Goal: Task Accomplishment & Management: Use online tool/utility

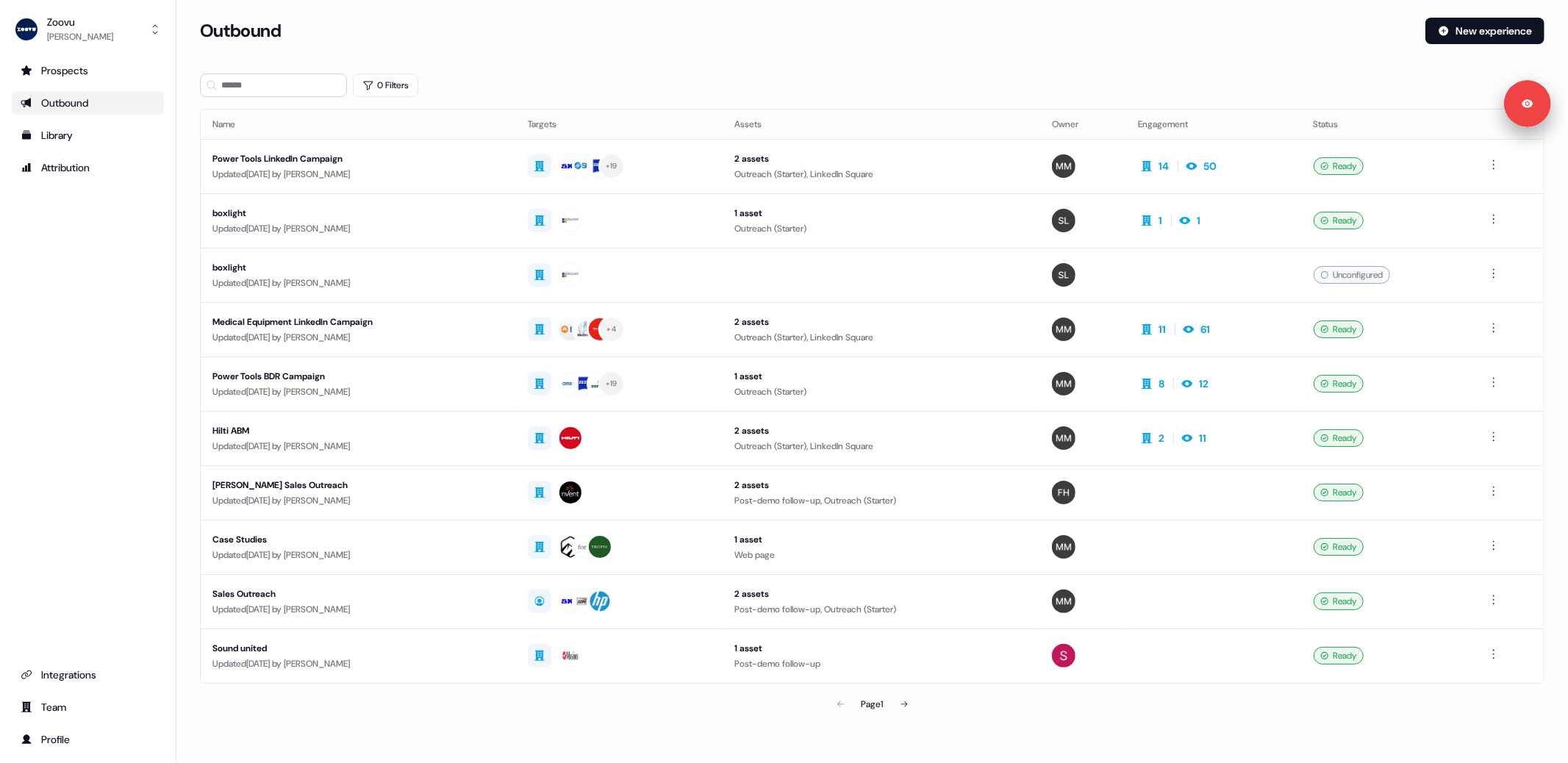
click at [75, 114] on link "Outbound" at bounding box center [88, 103] width 153 height 24
click at [70, 130] on div "Library" at bounding box center [87, 135] width 135 height 14
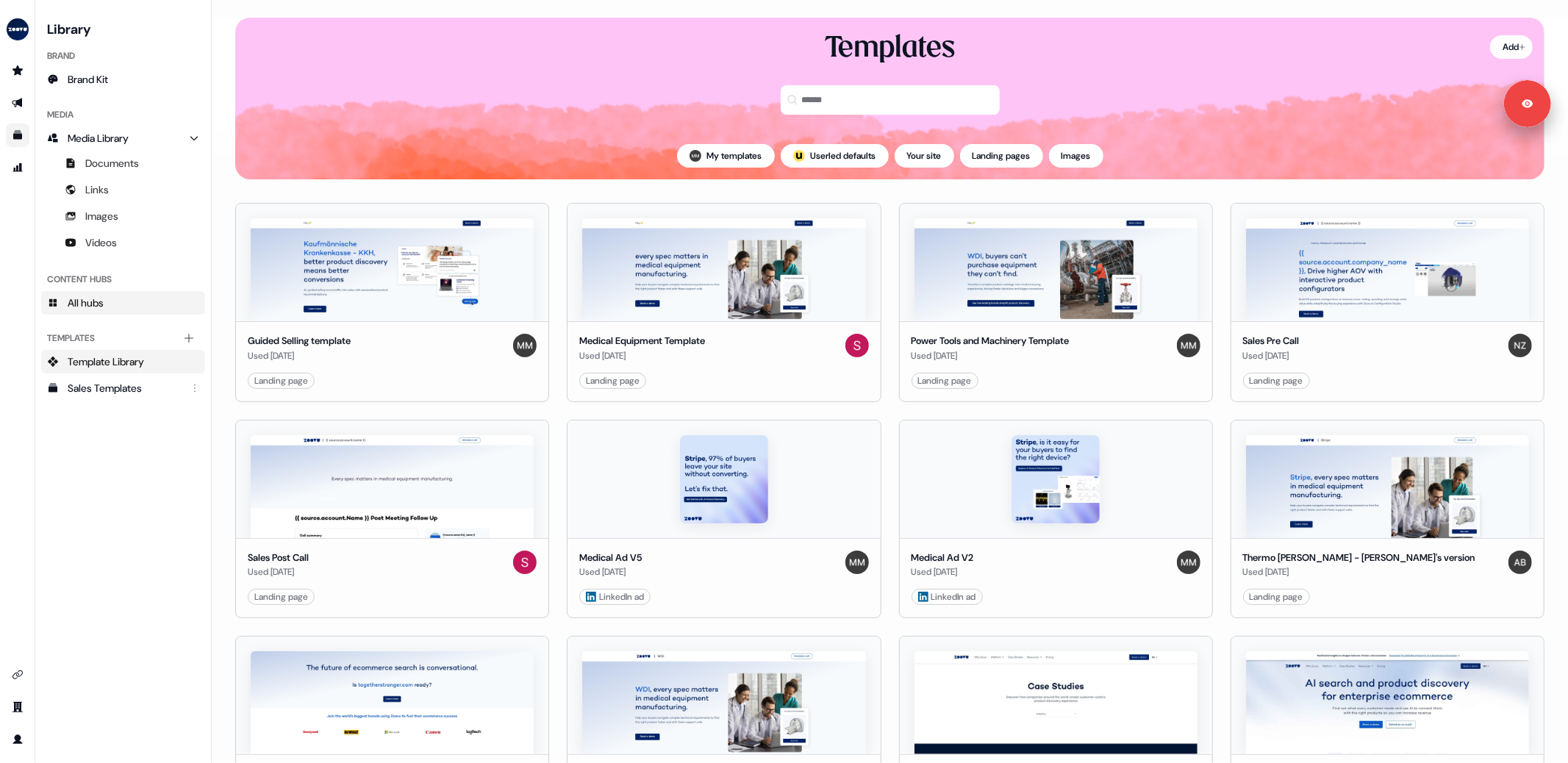
click at [118, 305] on link "All hubs" at bounding box center [123, 303] width 164 height 24
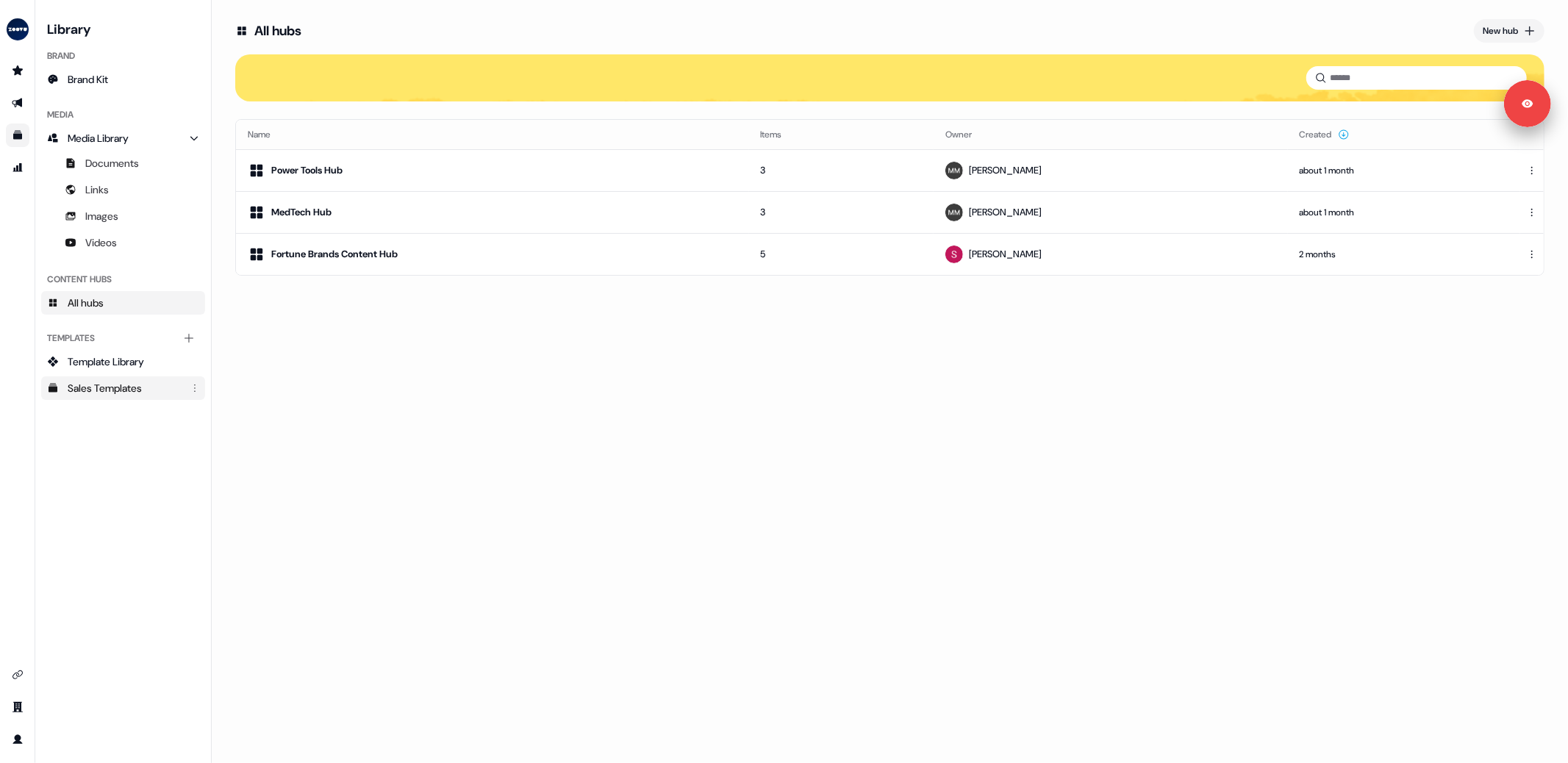
click at [115, 390] on div "Sales Templates" at bounding box center [125, 387] width 114 height 14
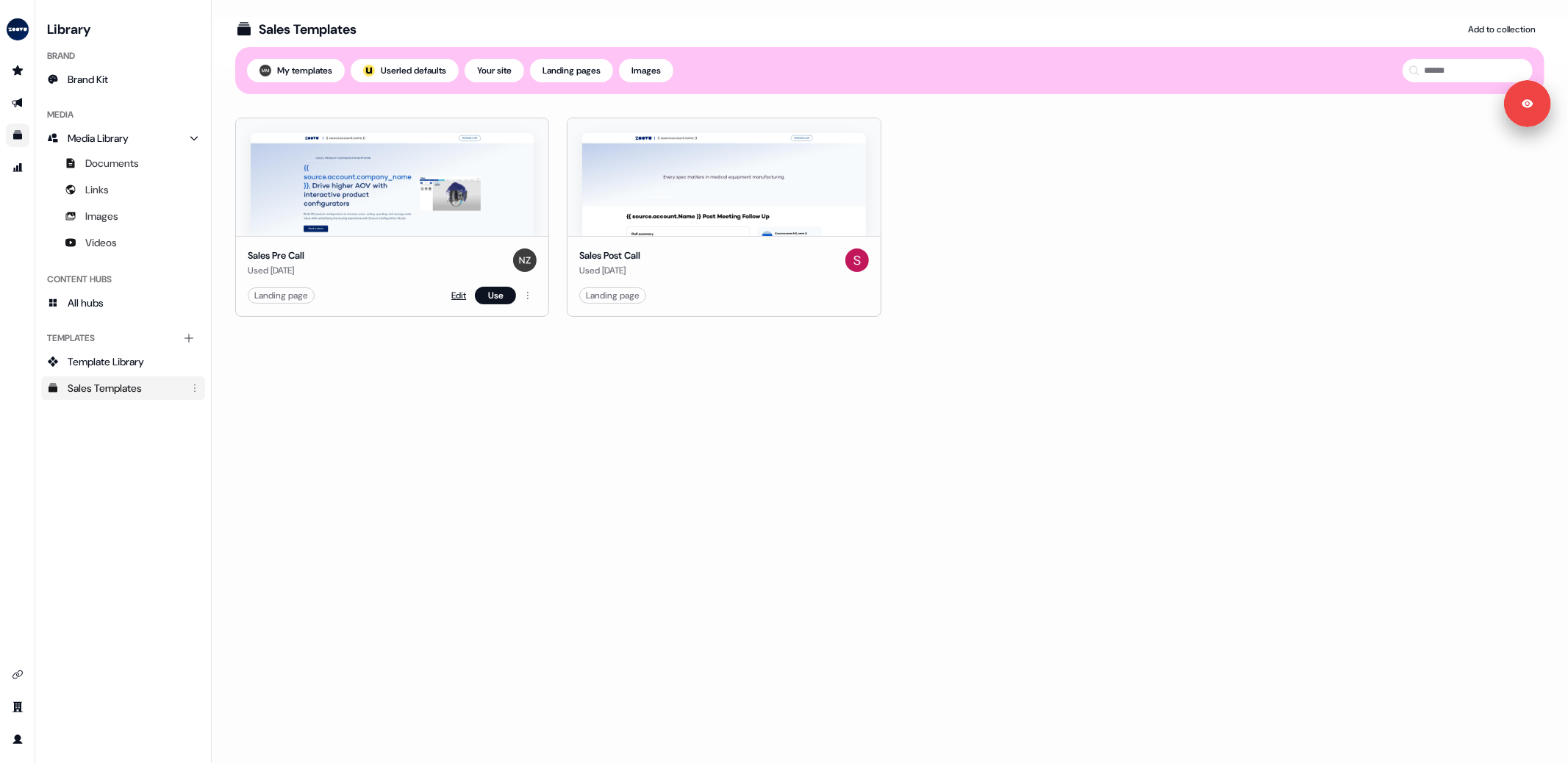
click at [454, 296] on link "Edit" at bounding box center [458, 295] width 14 height 14
click at [783, 296] on link "Edit" at bounding box center [790, 295] width 14 height 14
click at [785, 292] on link "Edit" at bounding box center [790, 295] width 14 height 14
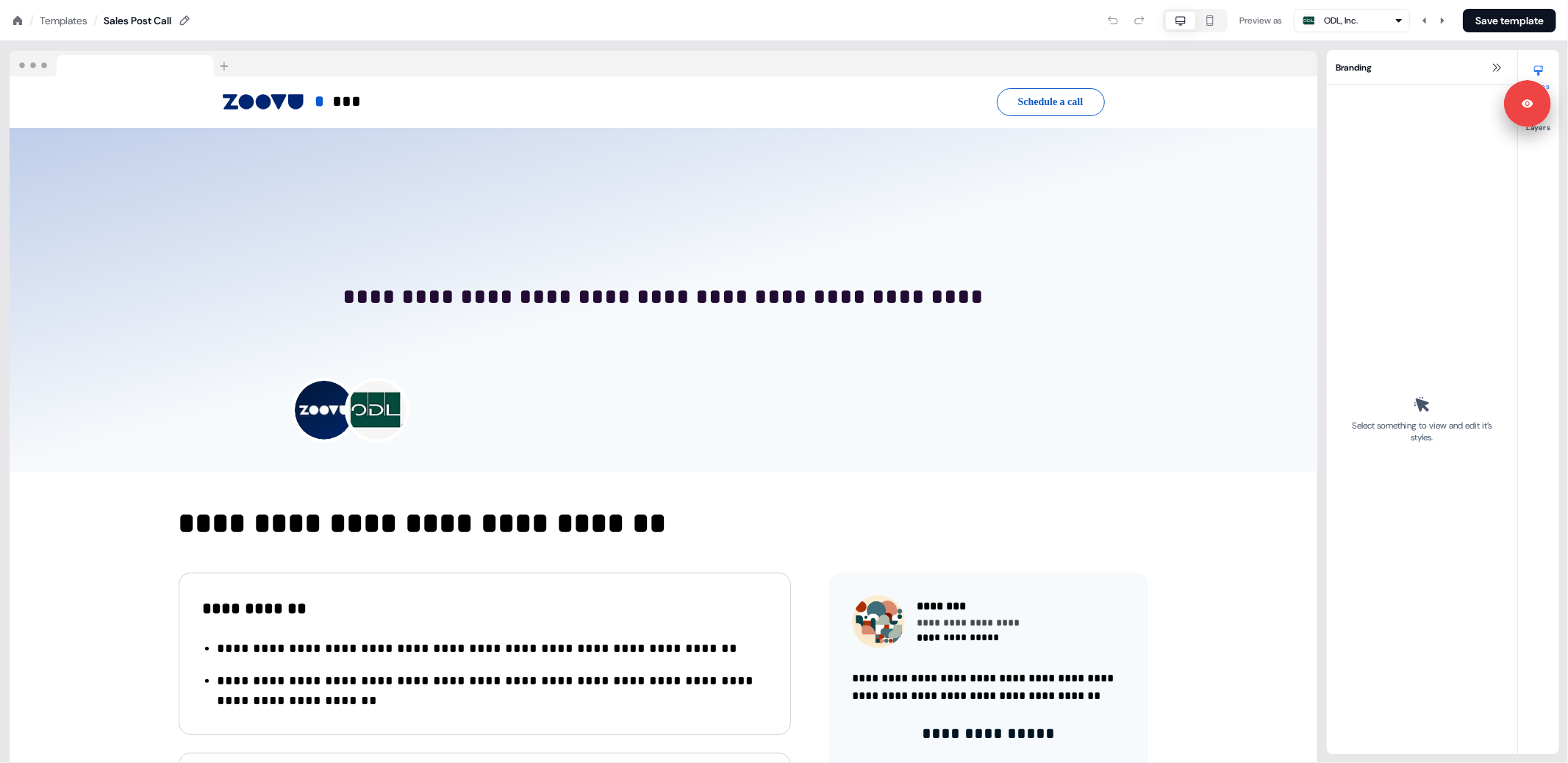
click at [759, 39] on nav "/ Templates / Sales Post Call Preview as ODL, Inc. Save template" at bounding box center [784, 20] width 1568 height 42
click at [765, 32] on nav "/ Templates / Sales Post Call Preview as ODL, Inc. Save template" at bounding box center [784, 20] width 1568 height 42
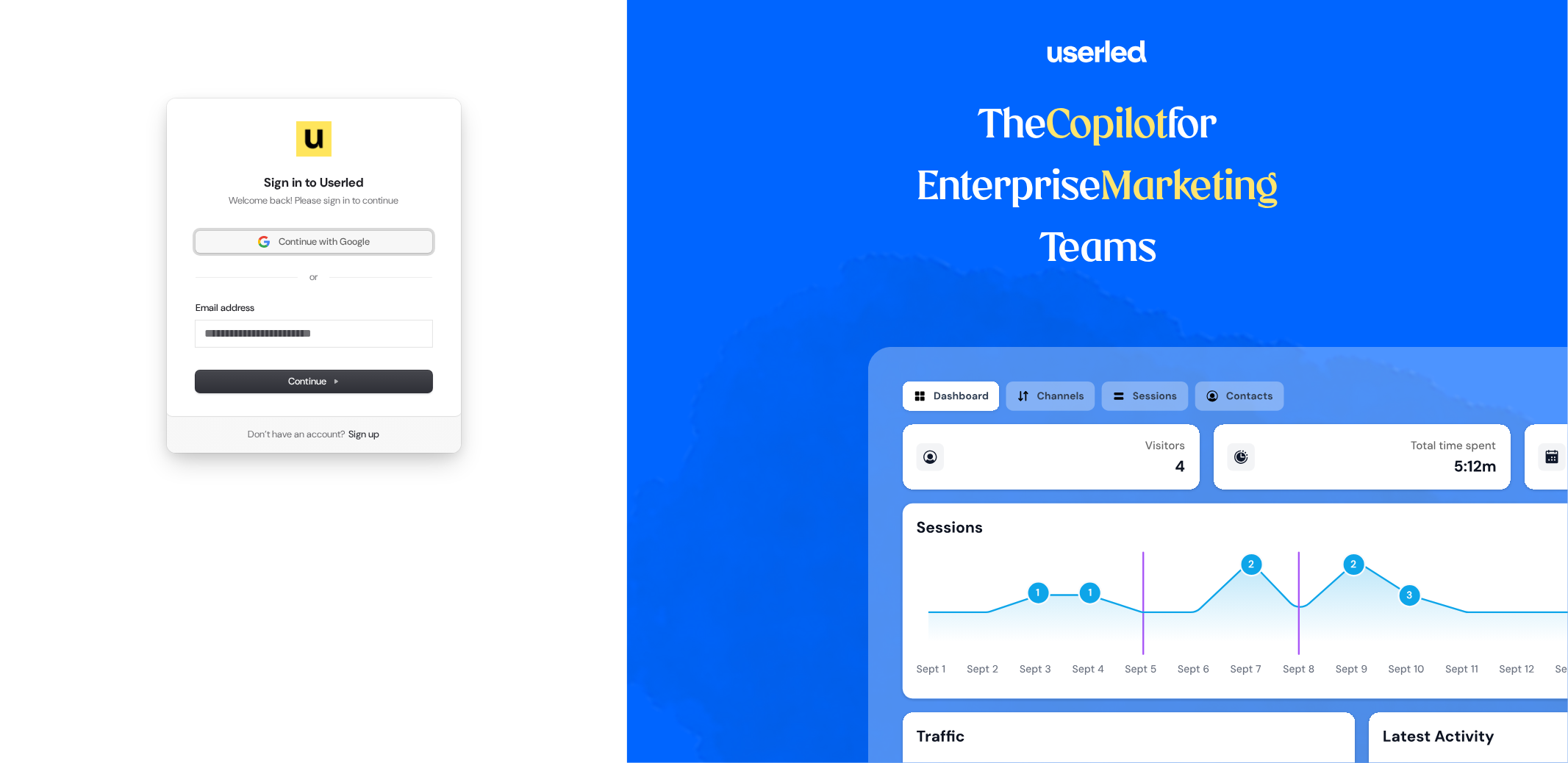
click at [332, 242] on span "Continue with Google" at bounding box center [325, 242] width 92 height 14
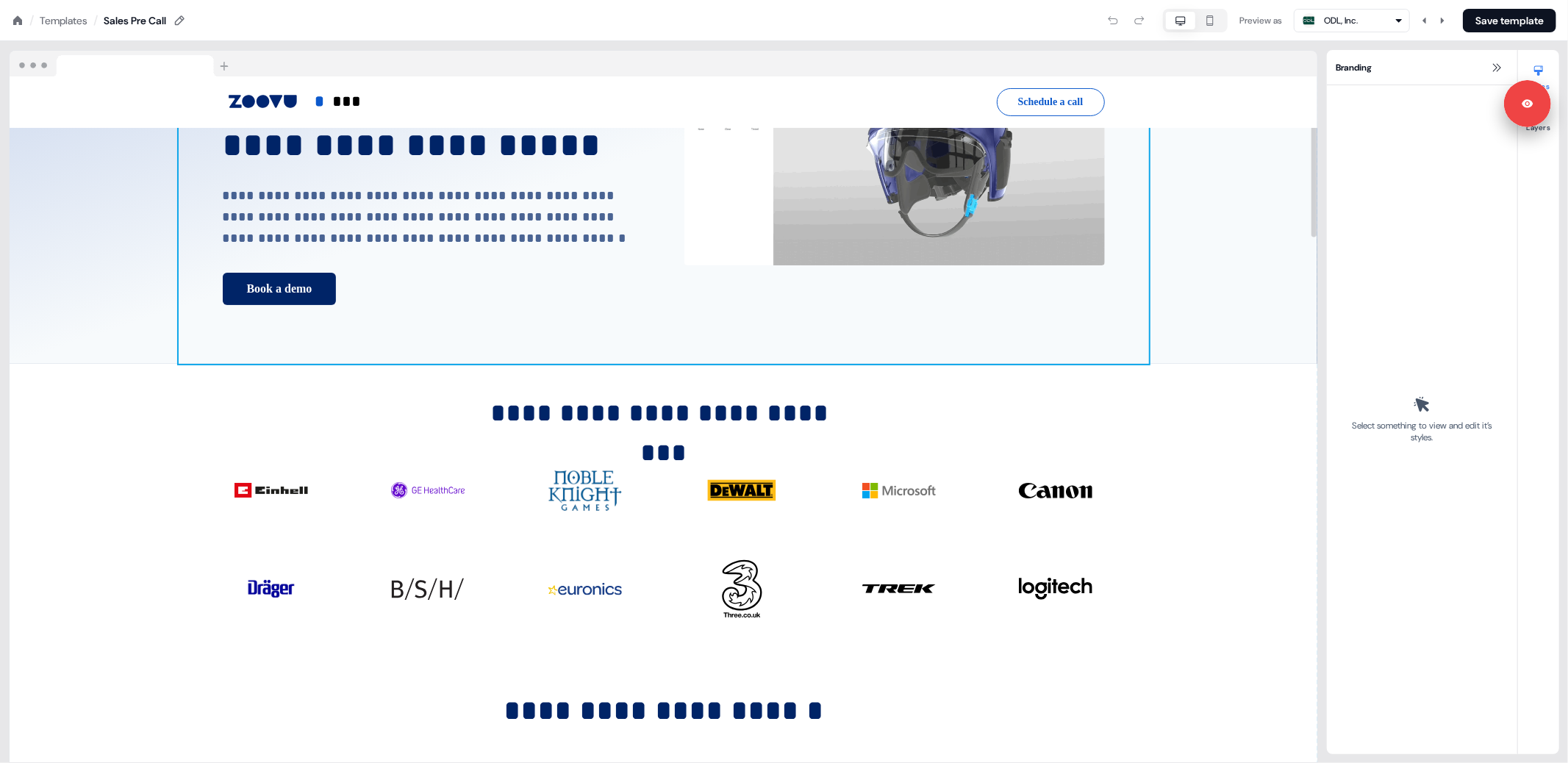
scroll to position [201, 0]
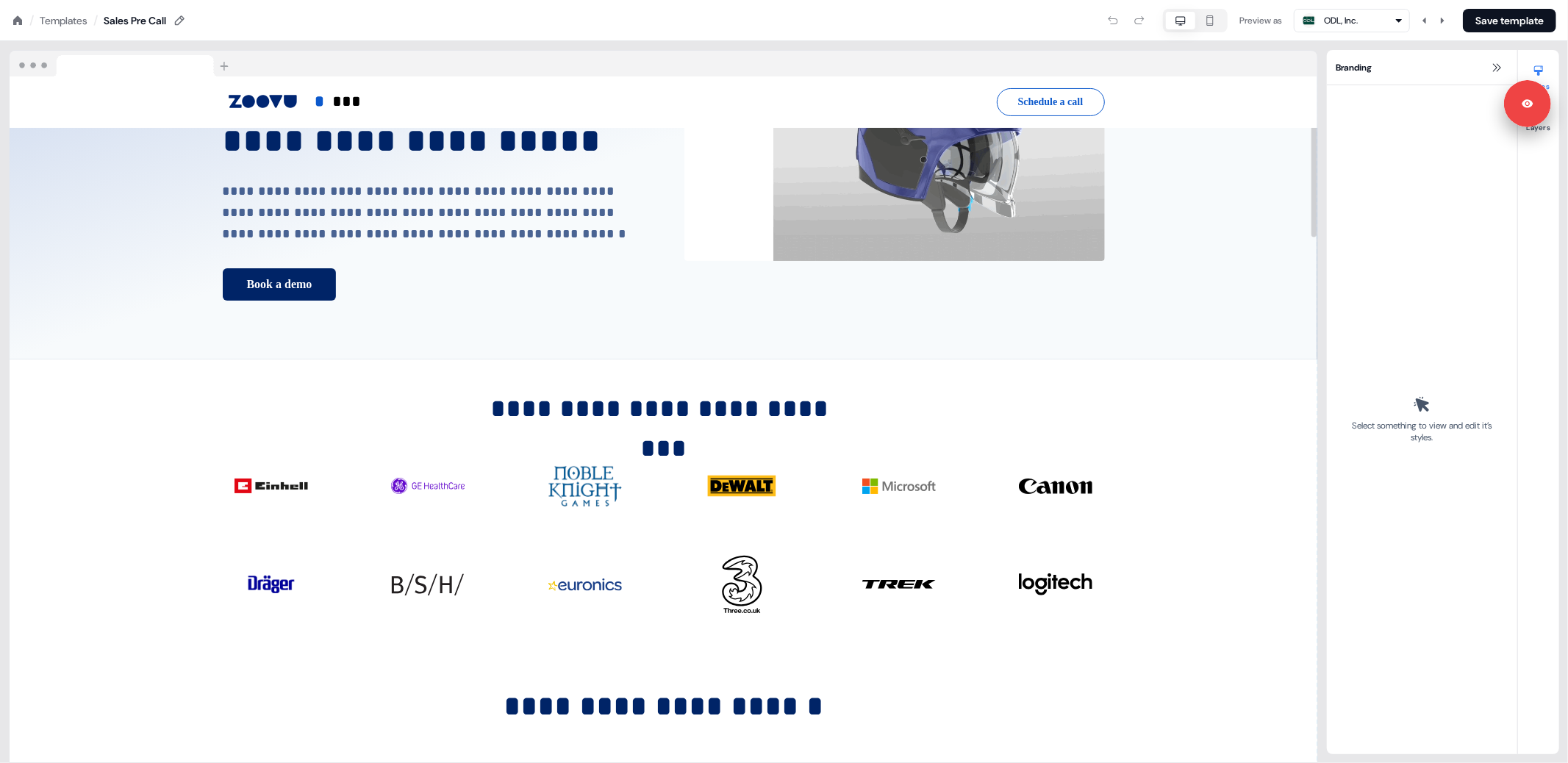
click at [23, 19] on div "/ Templates /" at bounding box center [54, 20] width 86 height 16
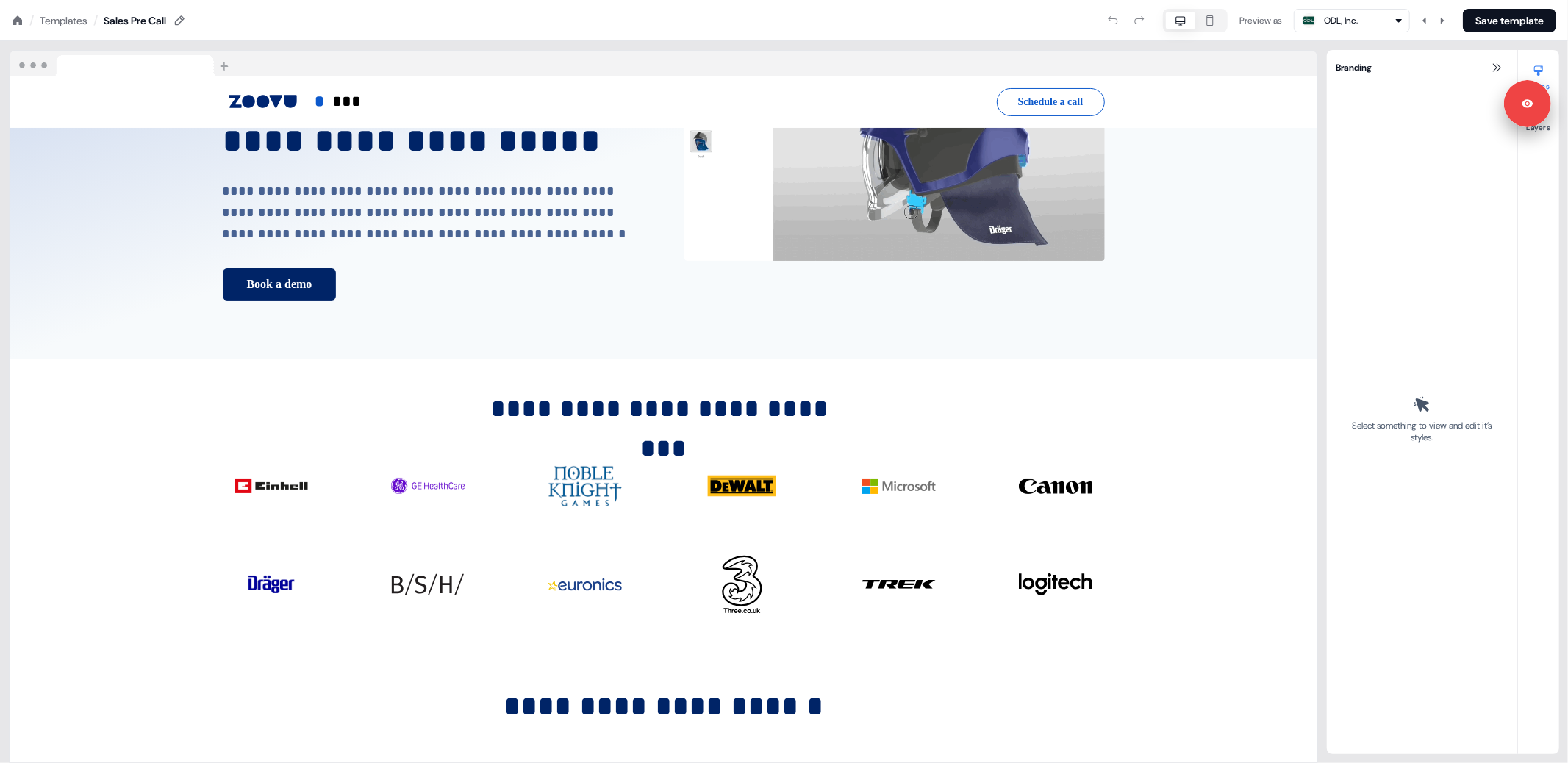
click at [18, 19] on icon at bounding box center [18, 19] width 8 height 8
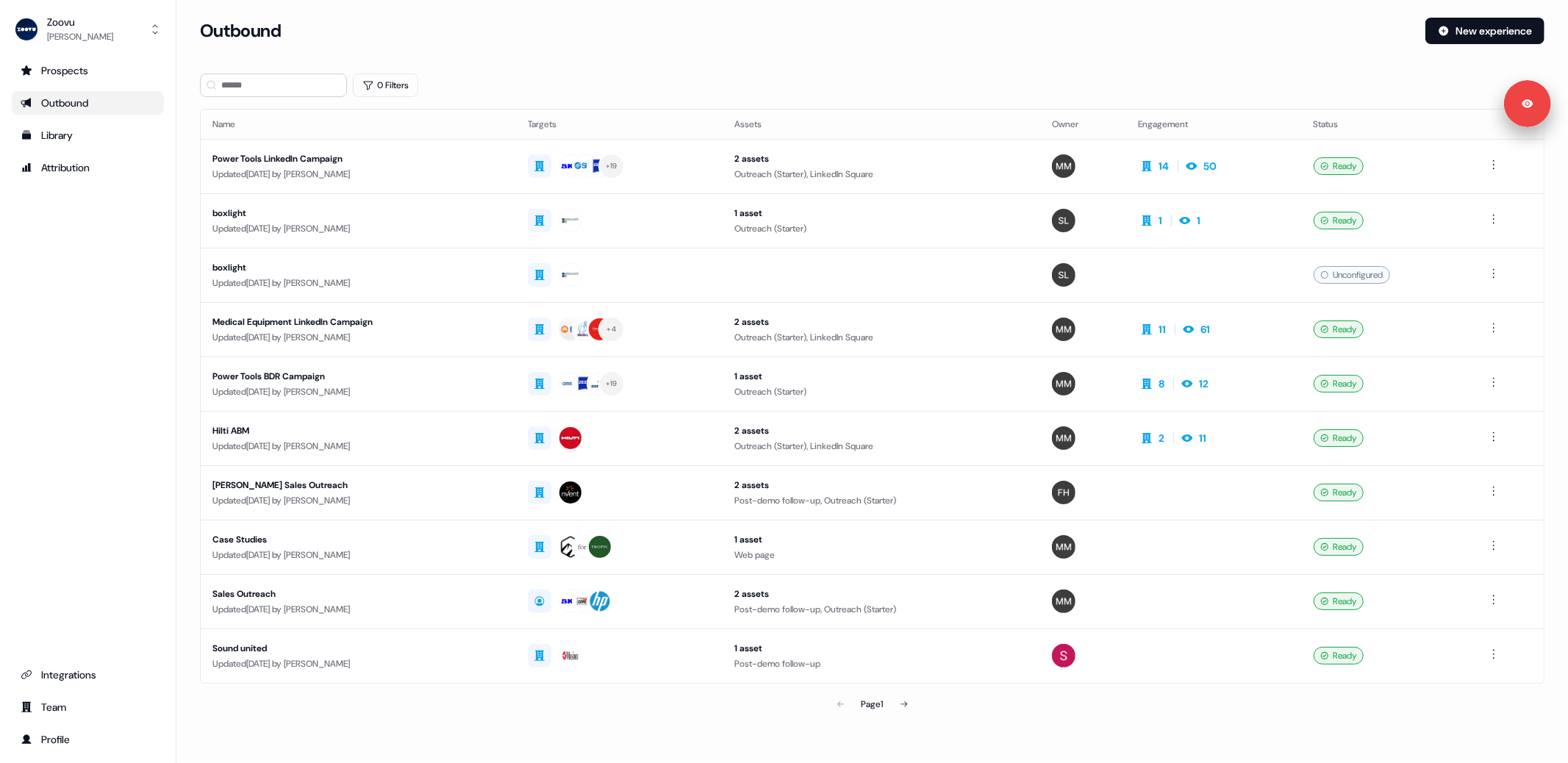
click at [51, 106] on div "Outbound" at bounding box center [87, 103] width 135 height 14
click at [69, 96] on div "Outbound" at bounding box center [87, 103] width 135 height 14
click at [1473, 34] on button "New experience" at bounding box center [1484, 31] width 119 height 26
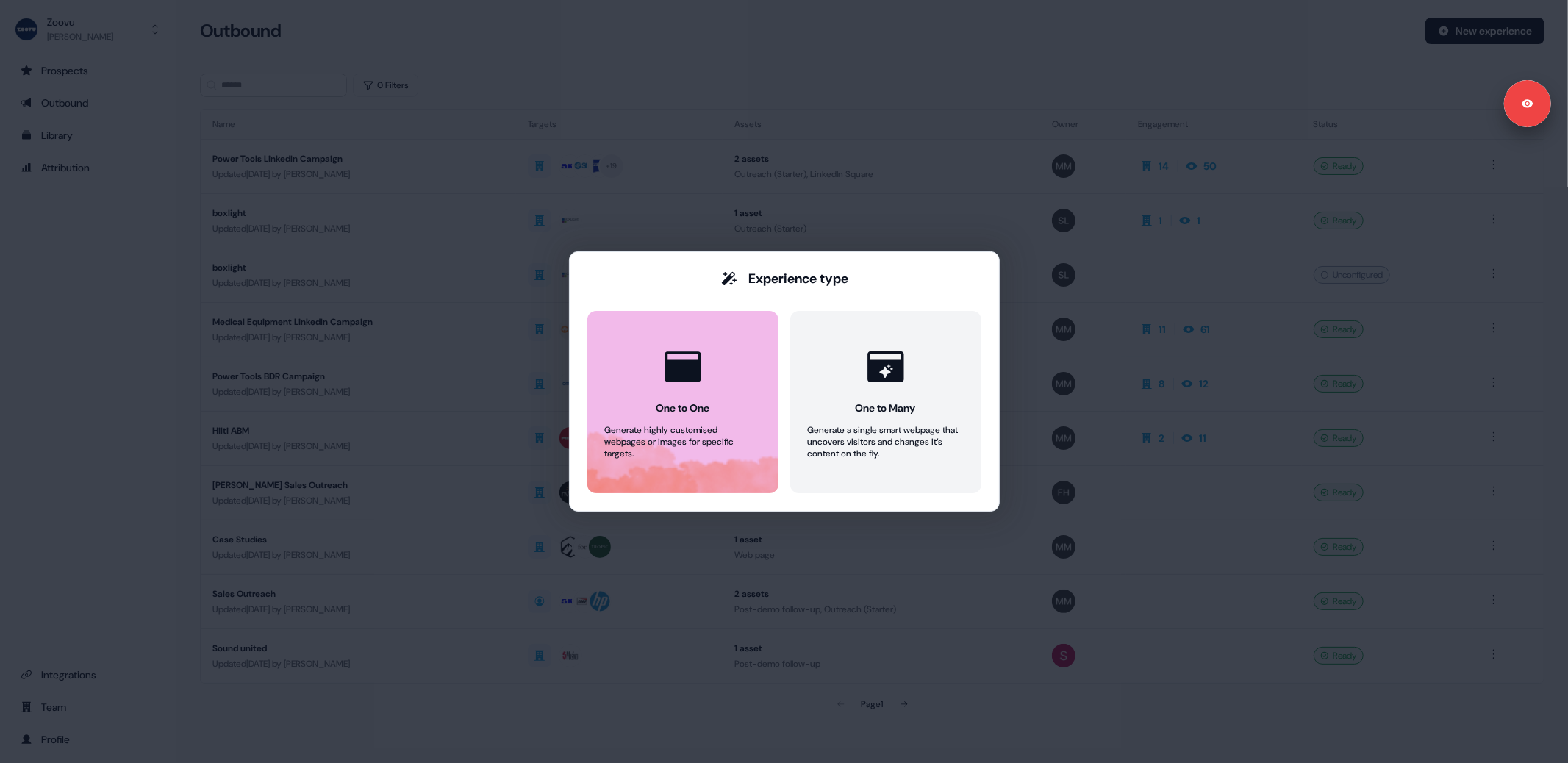
click at [696, 376] on icon at bounding box center [682, 367] width 36 height 31
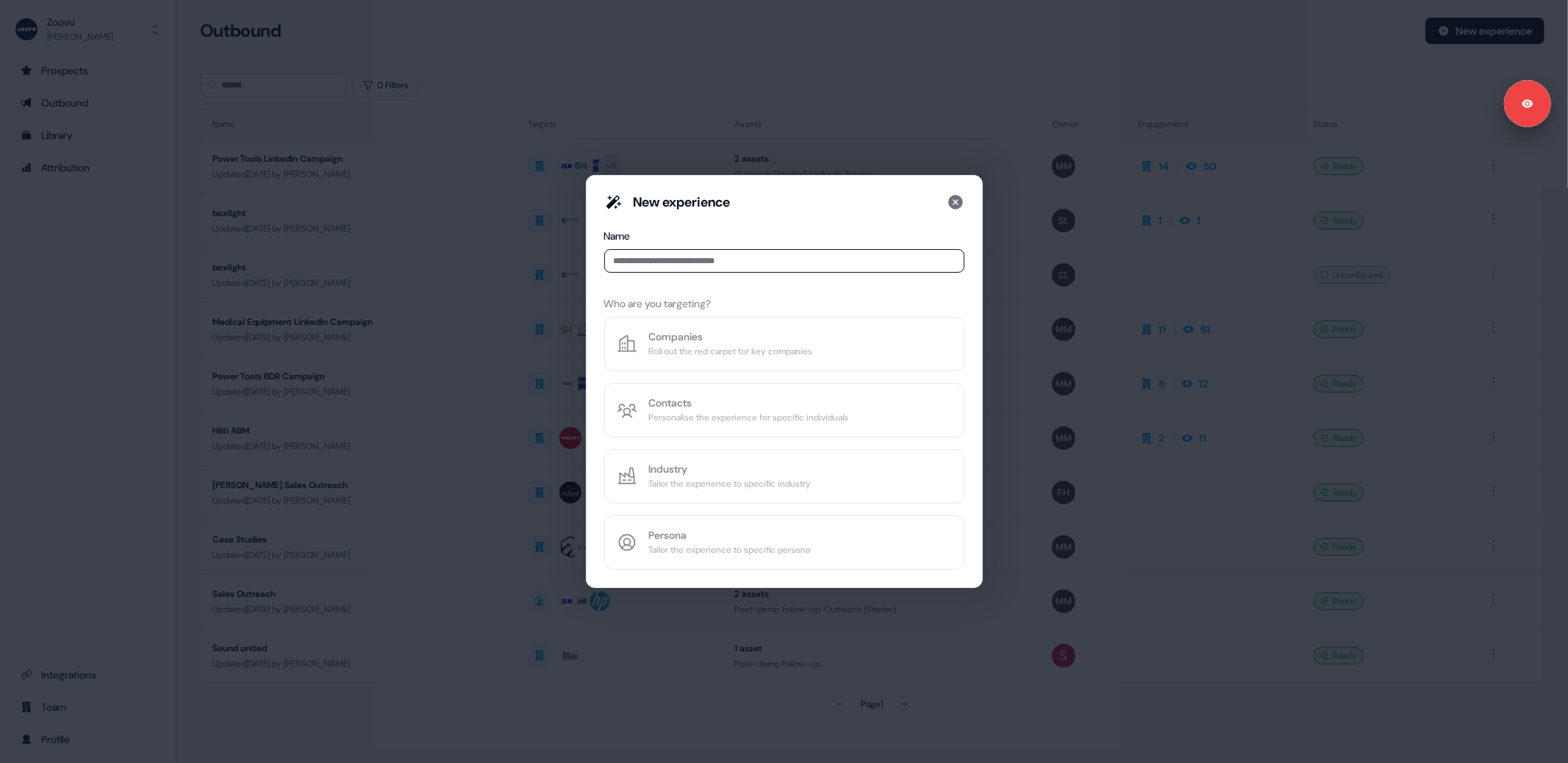
click at [706, 262] on input at bounding box center [784, 261] width 360 height 24
click at [711, 263] on input at bounding box center [784, 261] width 360 height 24
click at [950, 205] on icon at bounding box center [955, 202] width 14 height 14
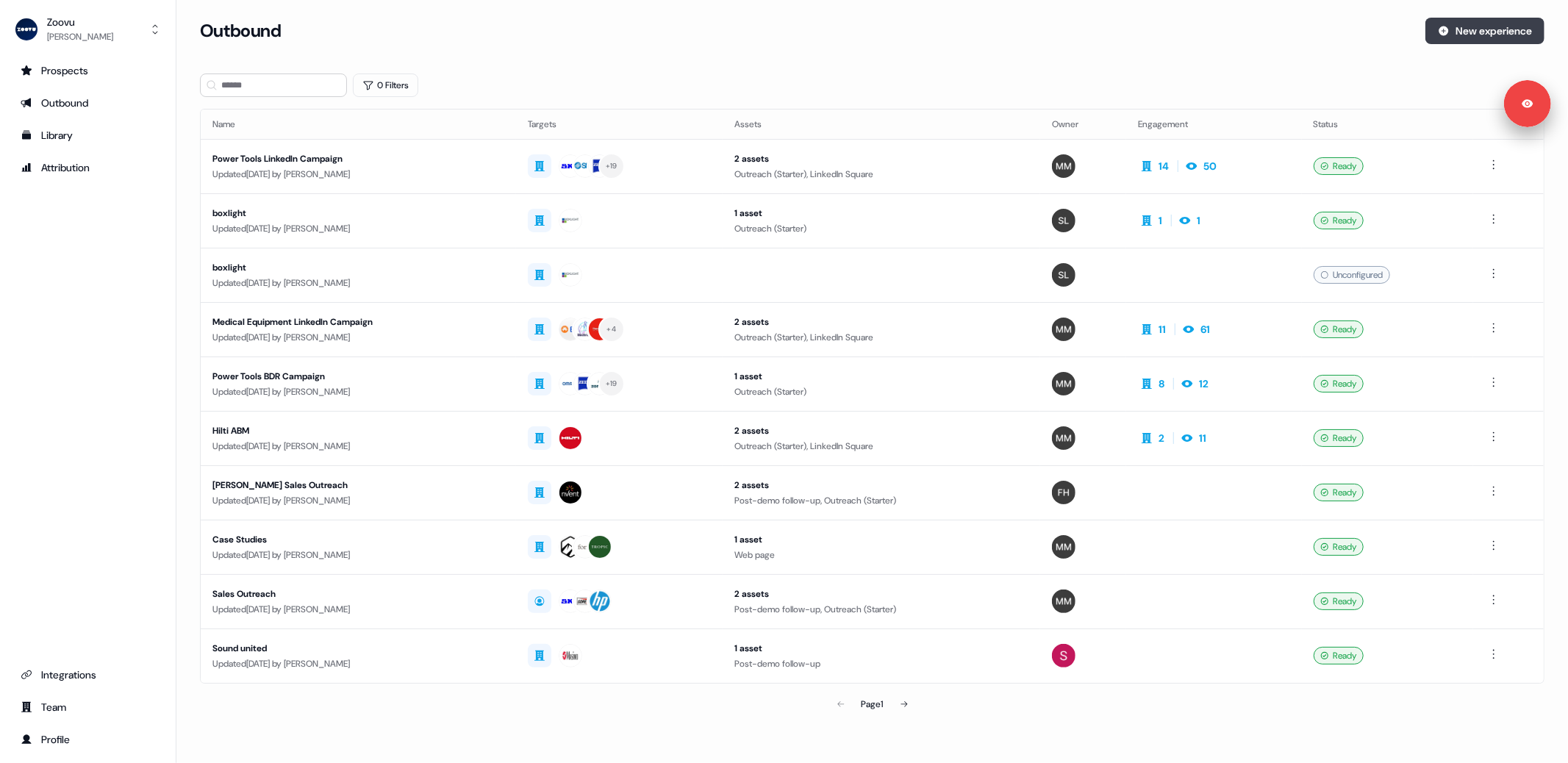
click at [1480, 33] on button "New experience" at bounding box center [1484, 31] width 119 height 26
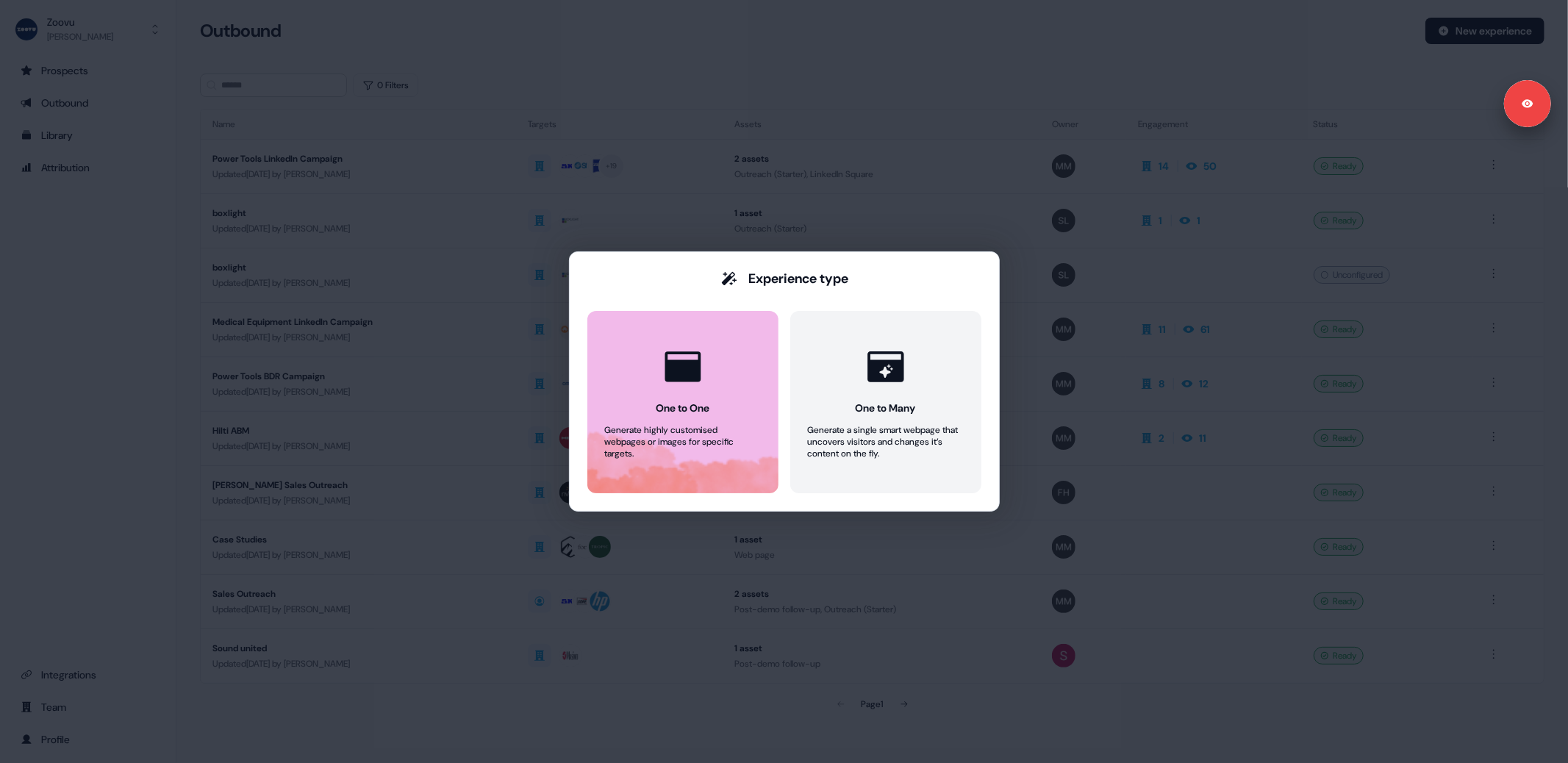
click at [681, 394] on div at bounding box center [683, 367] width 56 height 56
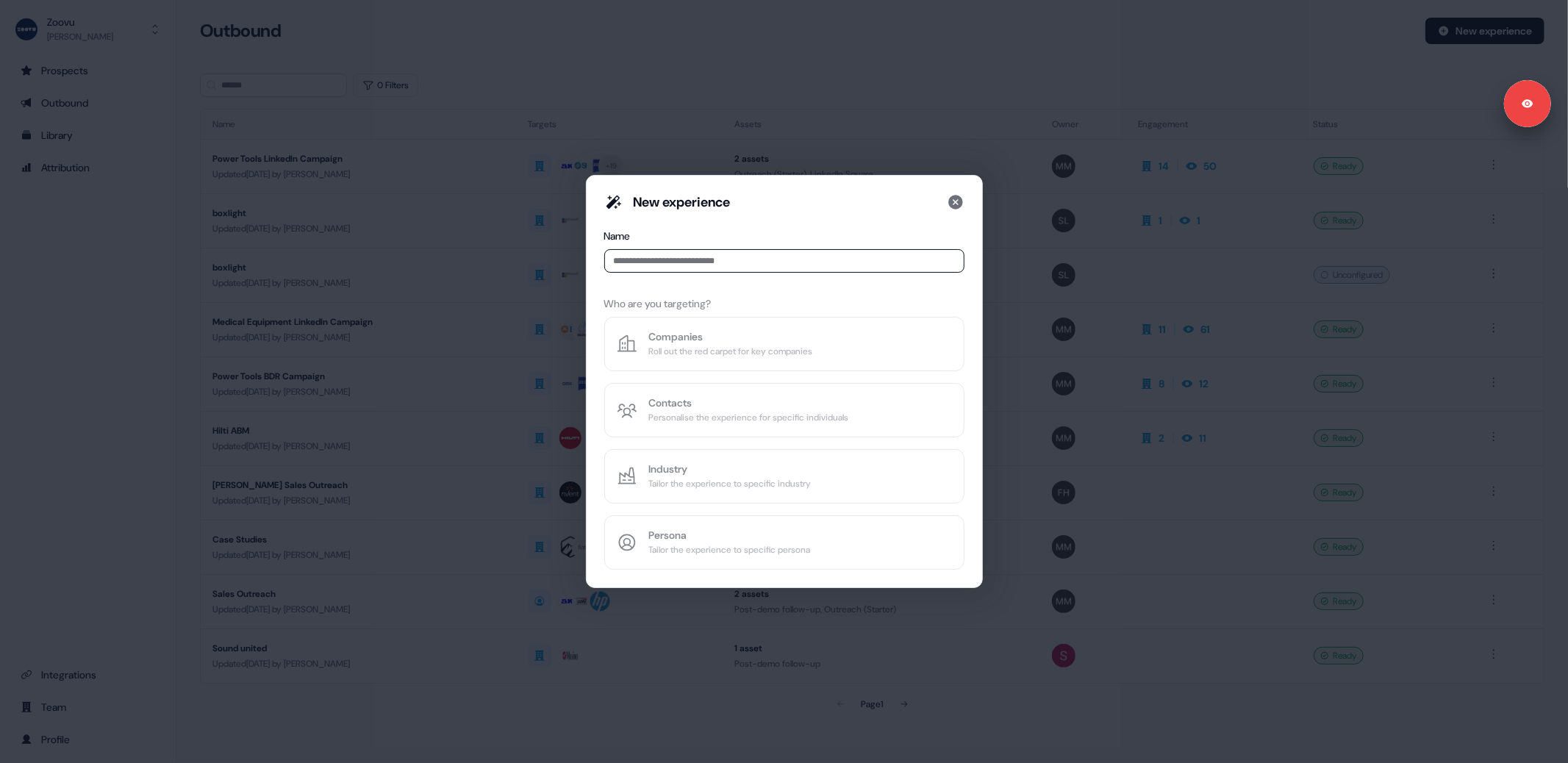
click at [671, 260] on input at bounding box center [784, 261] width 360 height 24
type input "******"
click at [714, 404] on div "Contacts" at bounding box center [749, 403] width 200 height 14
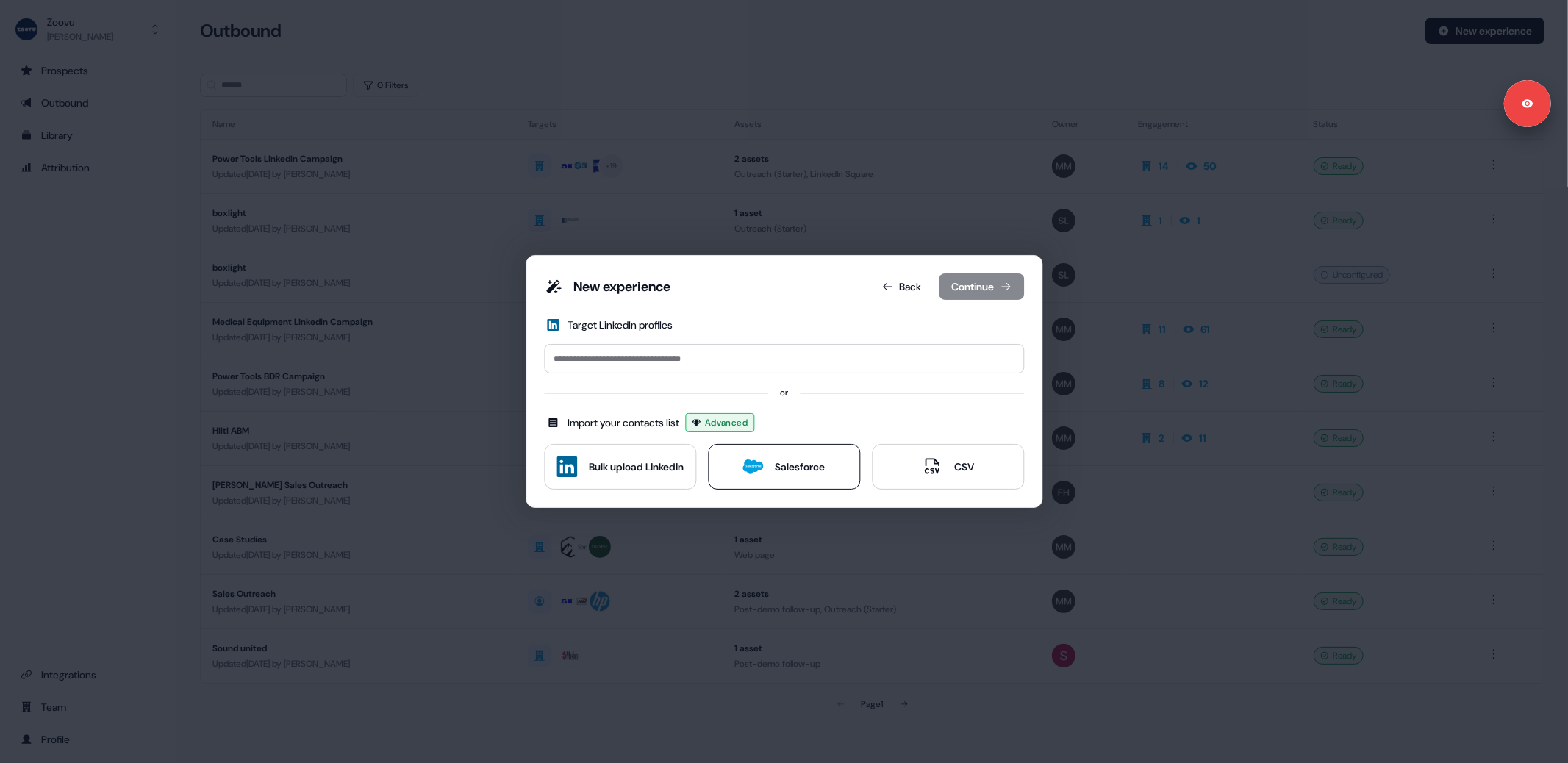
click at [764, 468] on div "Salesforce" at bounding box center [784, 467] width 82 height 20
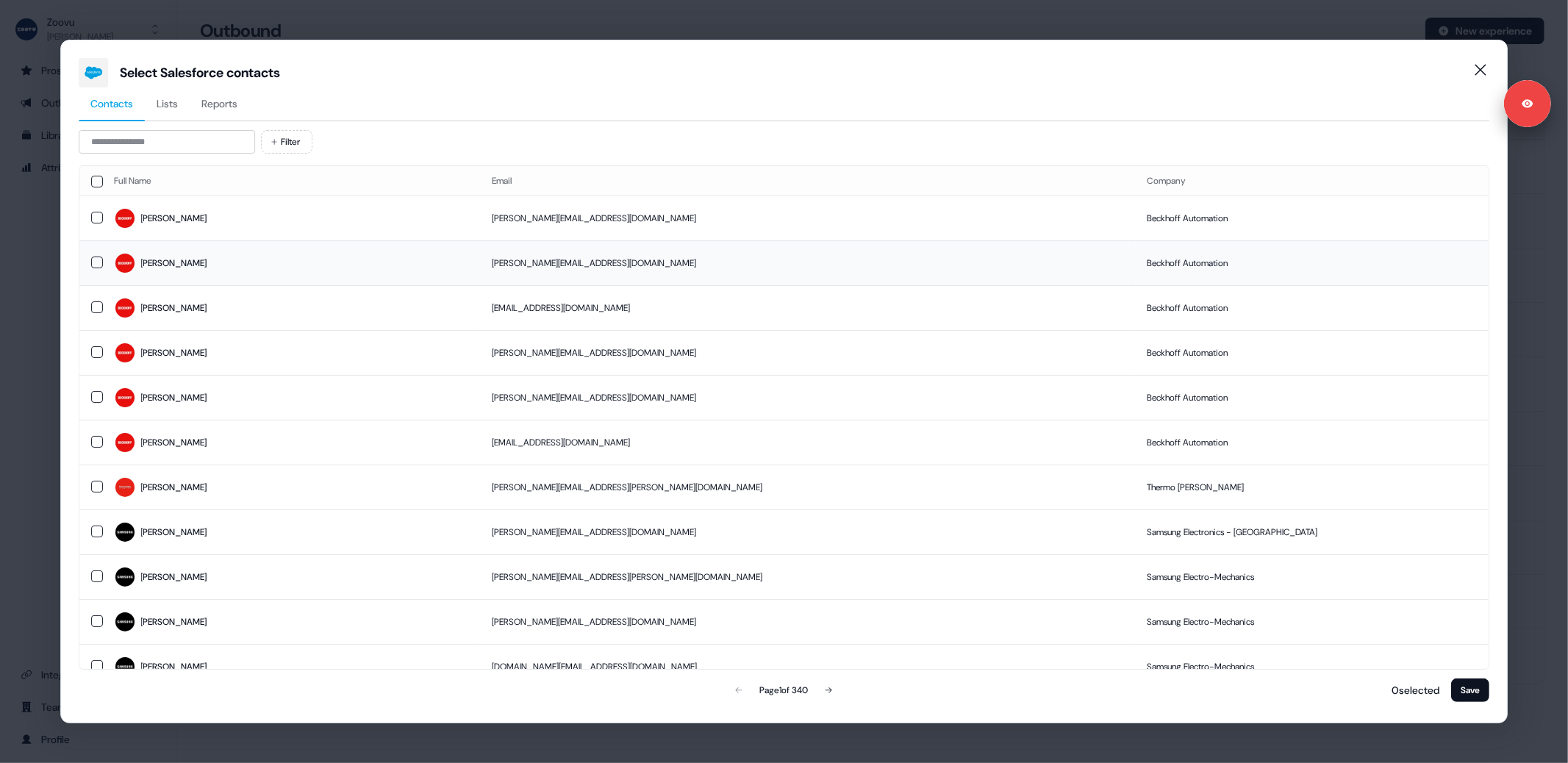
click at [95, 263] on button "button" at bounding box center [97, 263] width 12 height 12
click at [1468, 690] on button "Save" at bounding box center [1470, 690] width 38 height 24
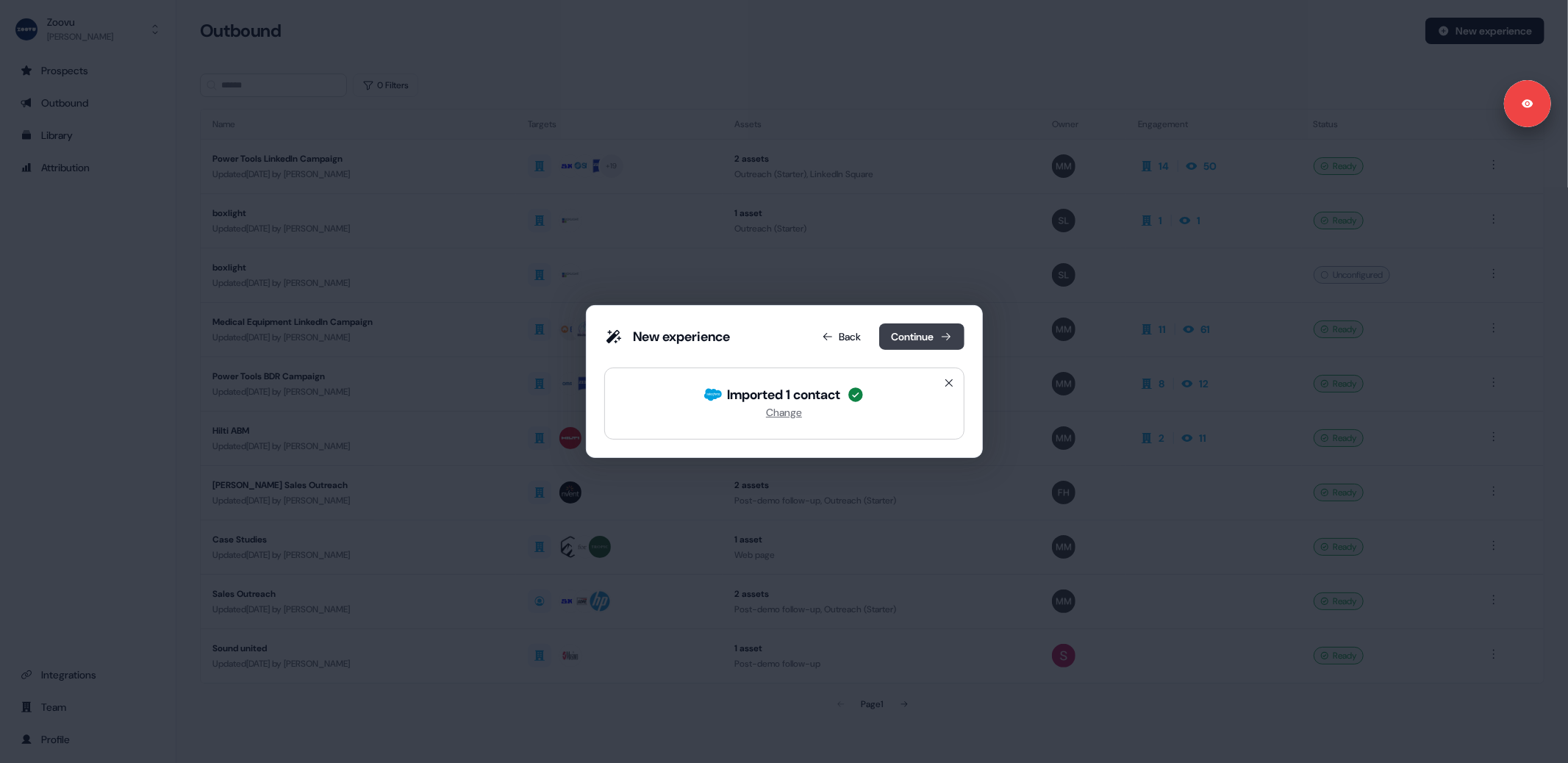
click at [915, 339] on button "Continue" at bounding box center [921, 337] width 86 height 26
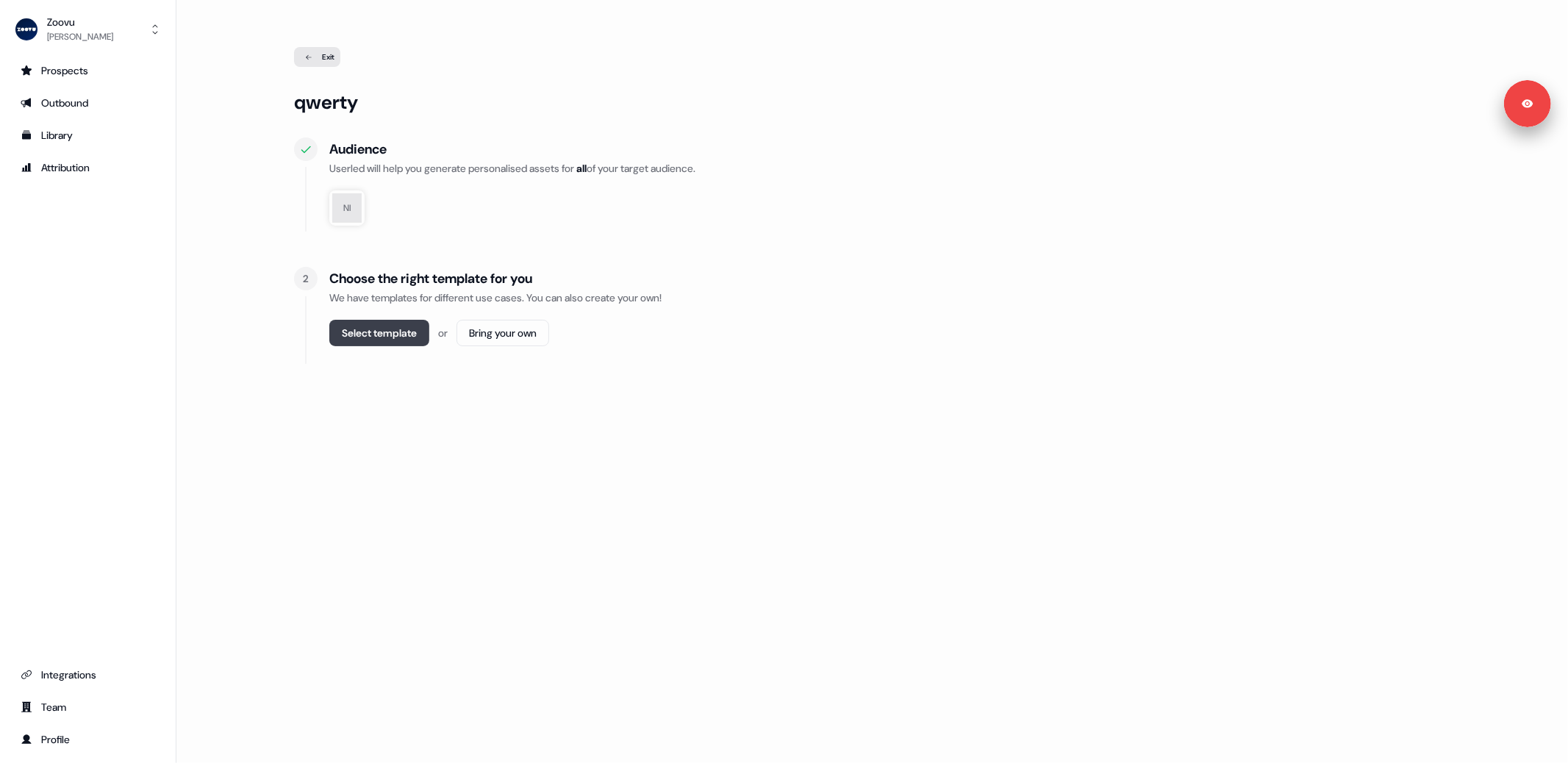
click at [368, 340] on button "Select template" at bounding box center [379, 332] width 100 height 26
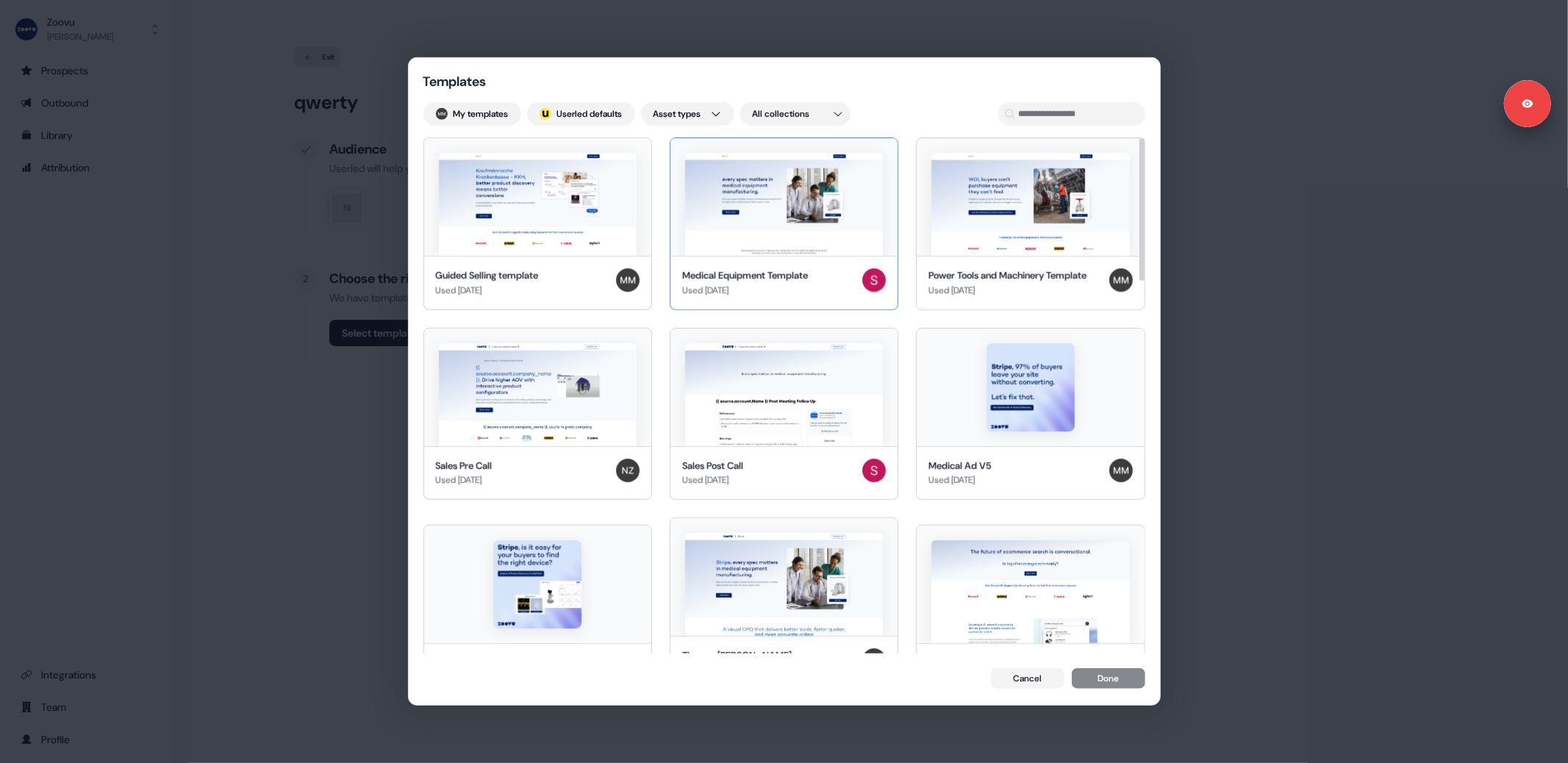
click at [766, 214] on img at bounding box center [783, 203] width 197 height 103
click at [600, 211] on img at bounding box center [537, 203] width 197 height 103
click at [731, 207] on img at bounding box center [783, 203] width 197 height 103
click at [343, 492] on div "Templates My templates ; Userled defaults Asset types All collections Guided Se…" at bounding box center [784, 382] width 1568 height 763
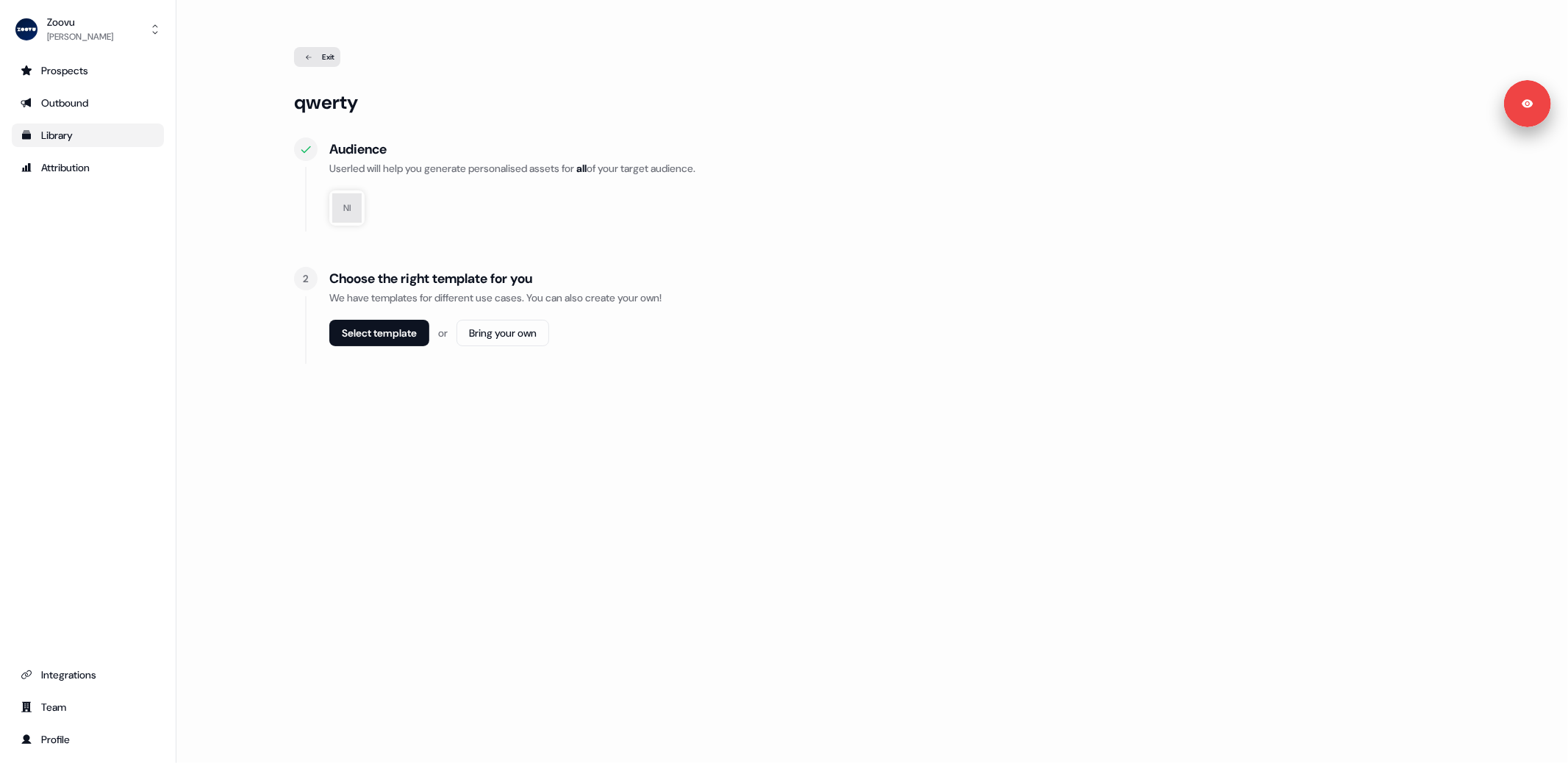
click at [65, 136] on div "Library" at bounding box center [87, 135] width 135 height 14
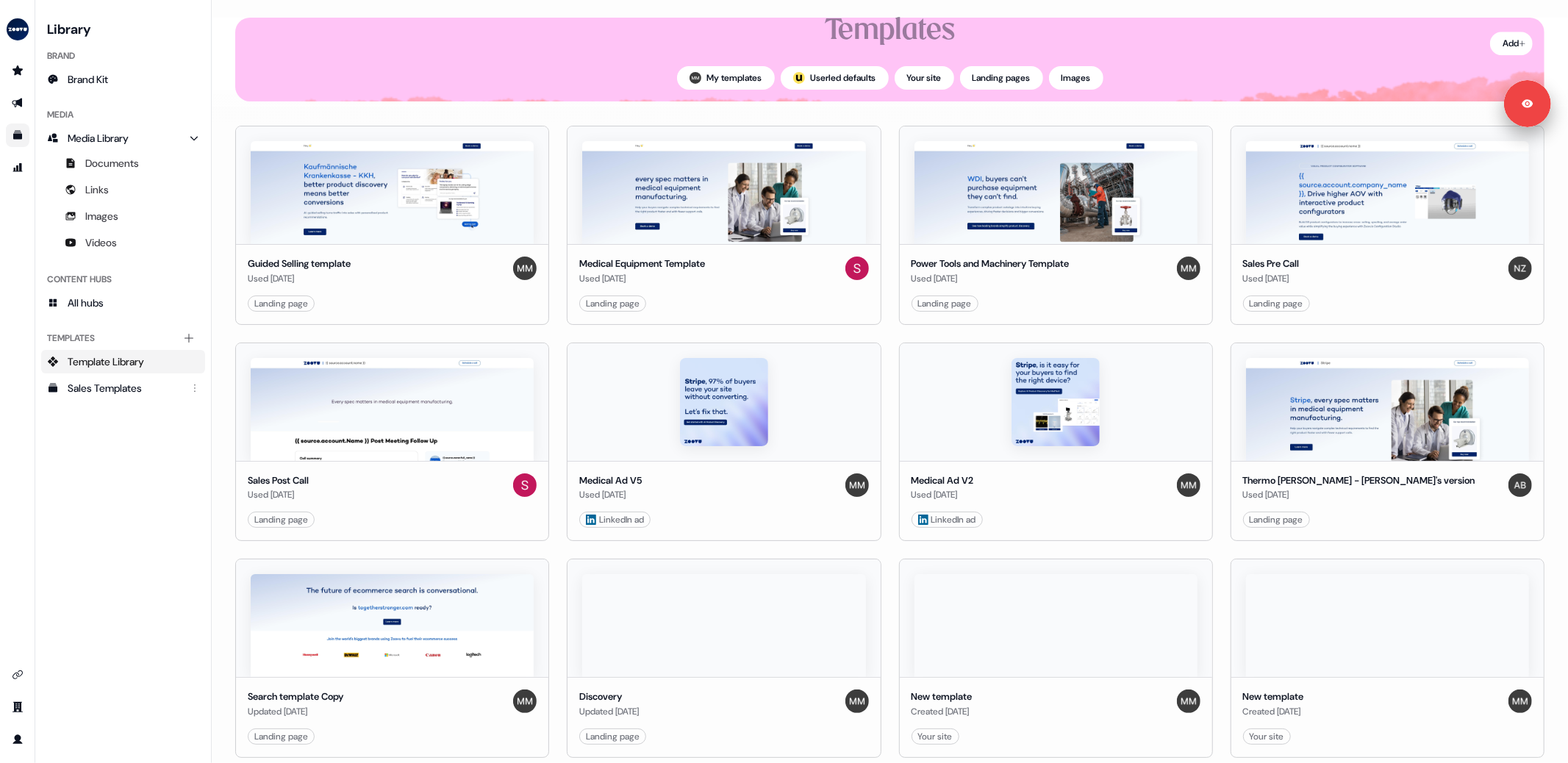
scroll to position [95, 0]
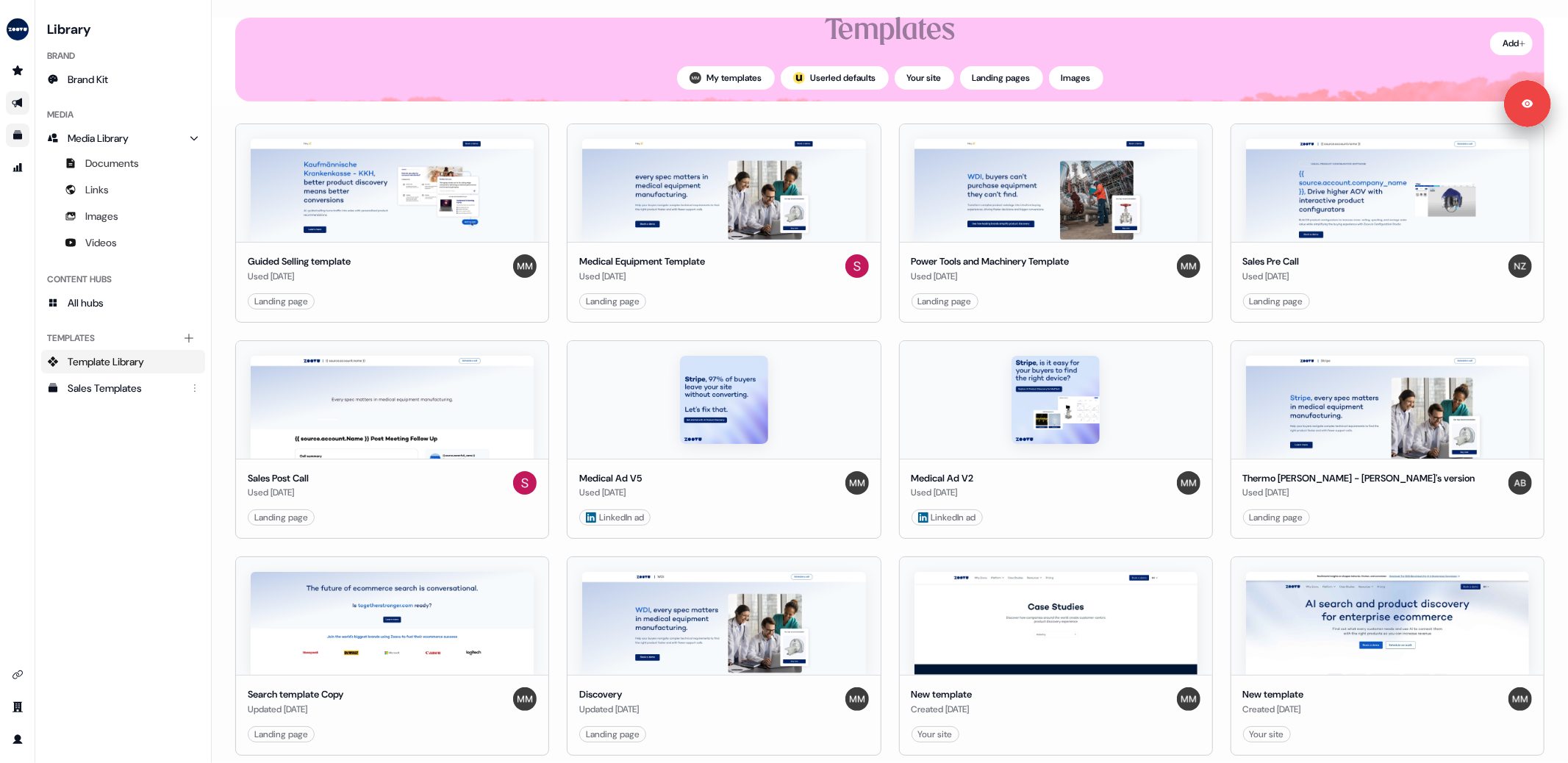
click at [8, 103] on link "Go to outbound experience" at bounding box center [18, 103] width 24 height 24
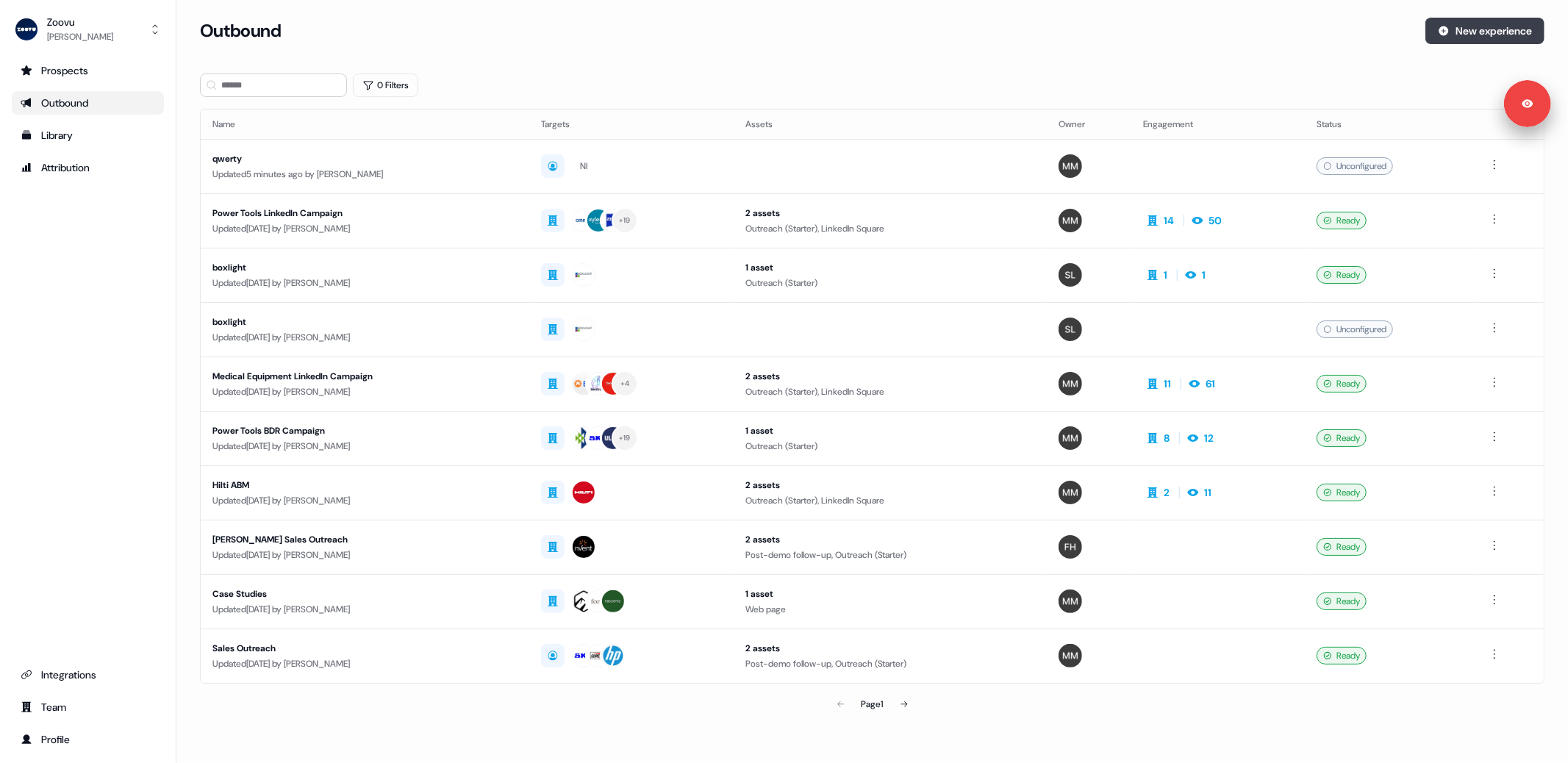
click at [1479, 30] on button "New experience" at bounding box center [1484, 31] width 119 height 26
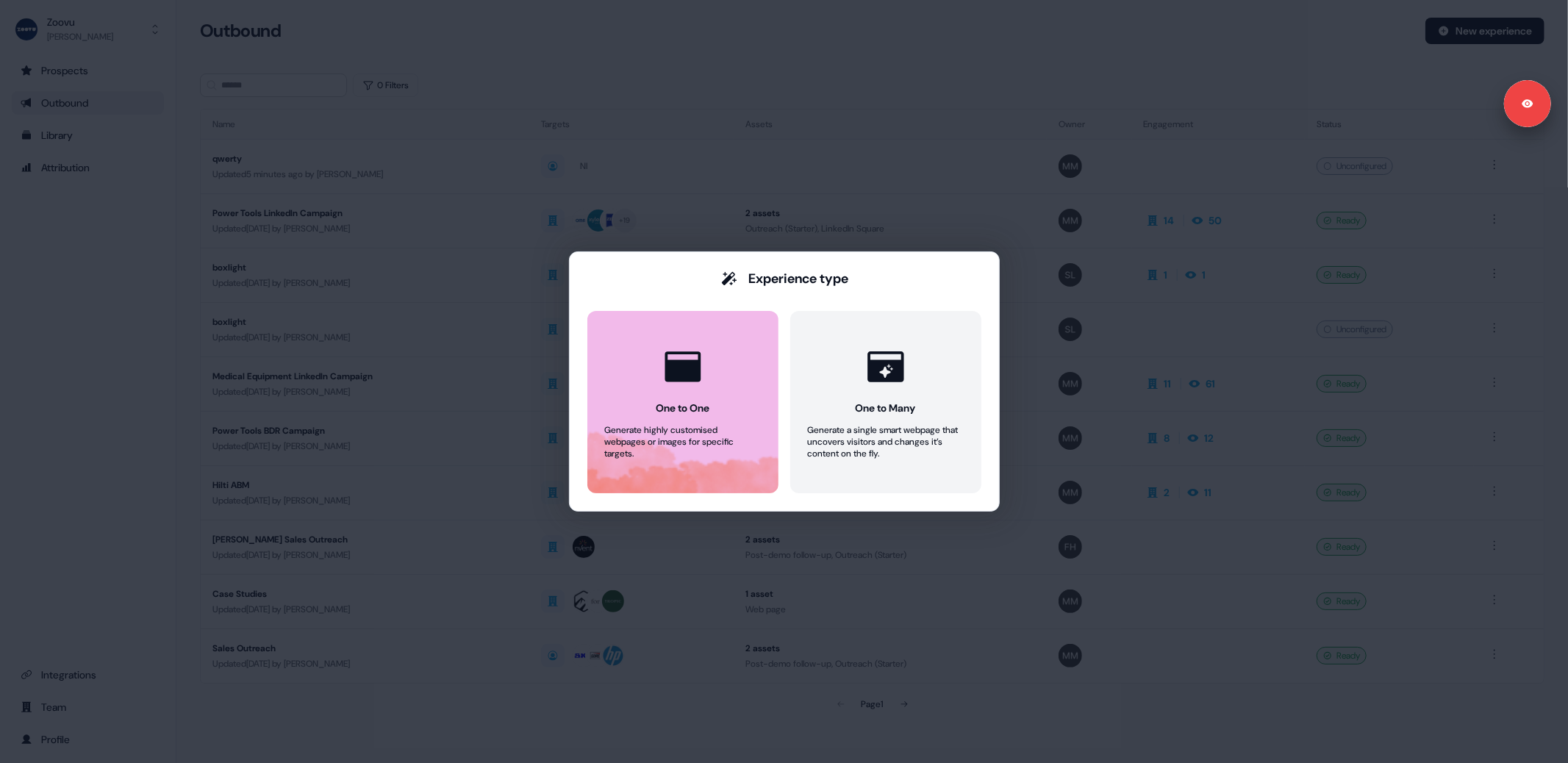
click at [722, 430] on div "Generate highly customised webpages or images for specific targets." at bounding box center [683, 442] width 156 height 36
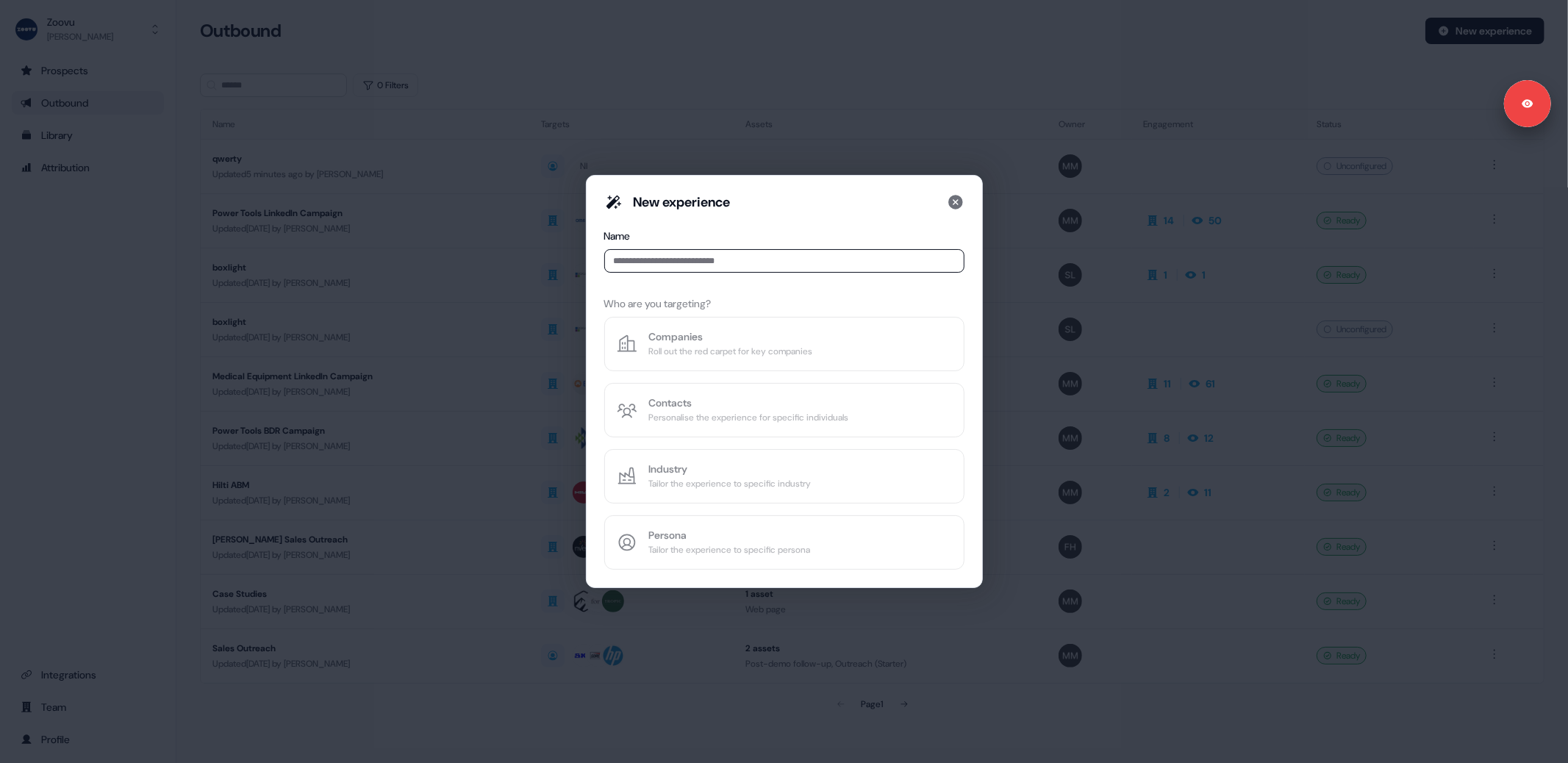
click at [716, 267] on input at bounding box center [784, 261] width 360 height 24
click at [956, 203] on icon at bounding box center [955, 202] width 18 height 18
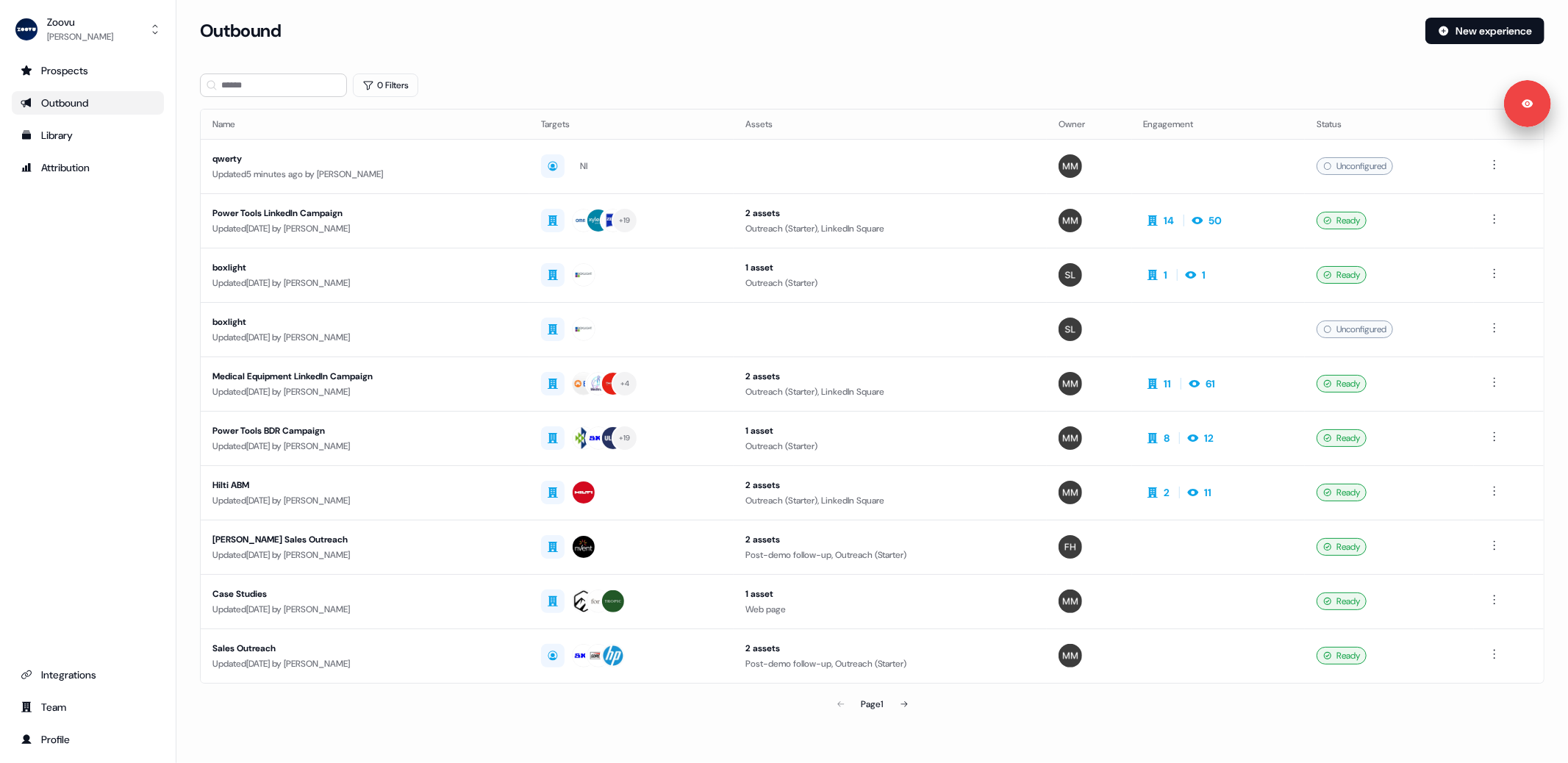
click at [832, 74] on div "0 Filters" at bounding box center [872, 86] width 1344 height 24
click at [1482, 31] on button "New experience" at bounding box center [1484, 31] width 119 height 26
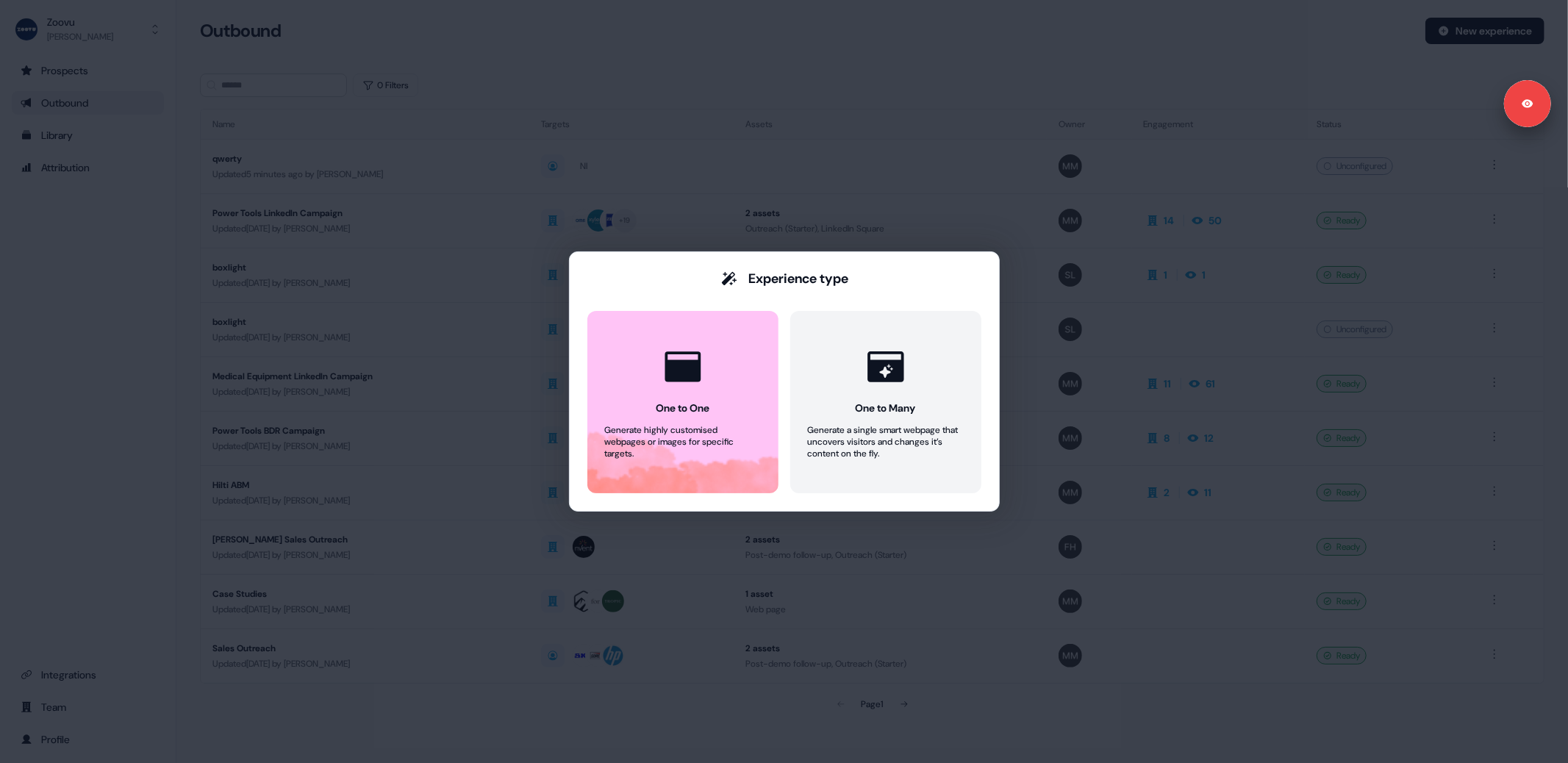
click at [53, 293] on div "Experience type One to One Generate highly customised webpages or images for sp…" at bounding box center [784, 382] width 1568 height 763
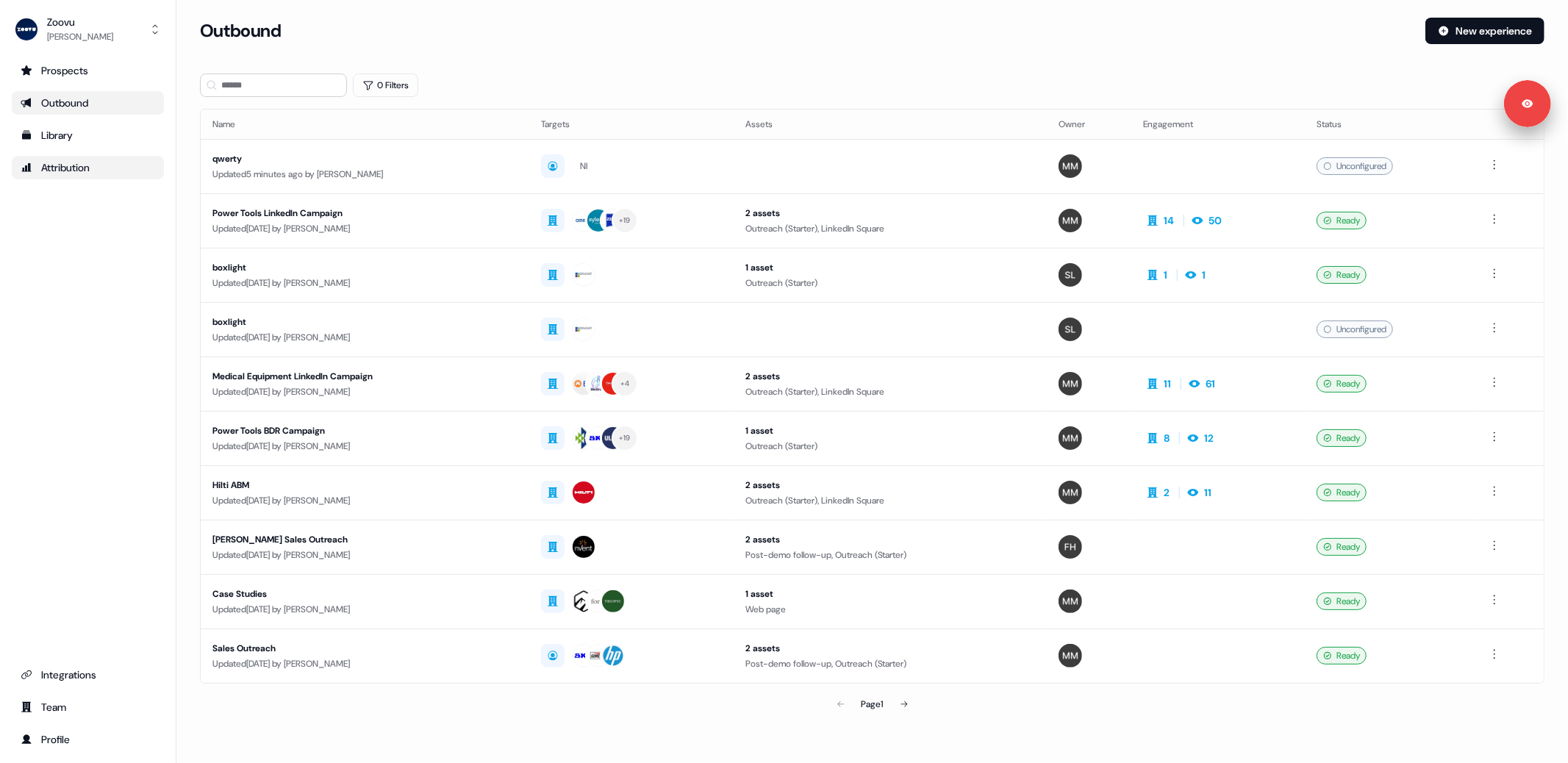
click at [78, 166] on div "Attribution" at bounding box center [87, 167] width 135 height 14
click at [79, 135] on div "Library" at bounding box center [87, 135] width 135 height 14
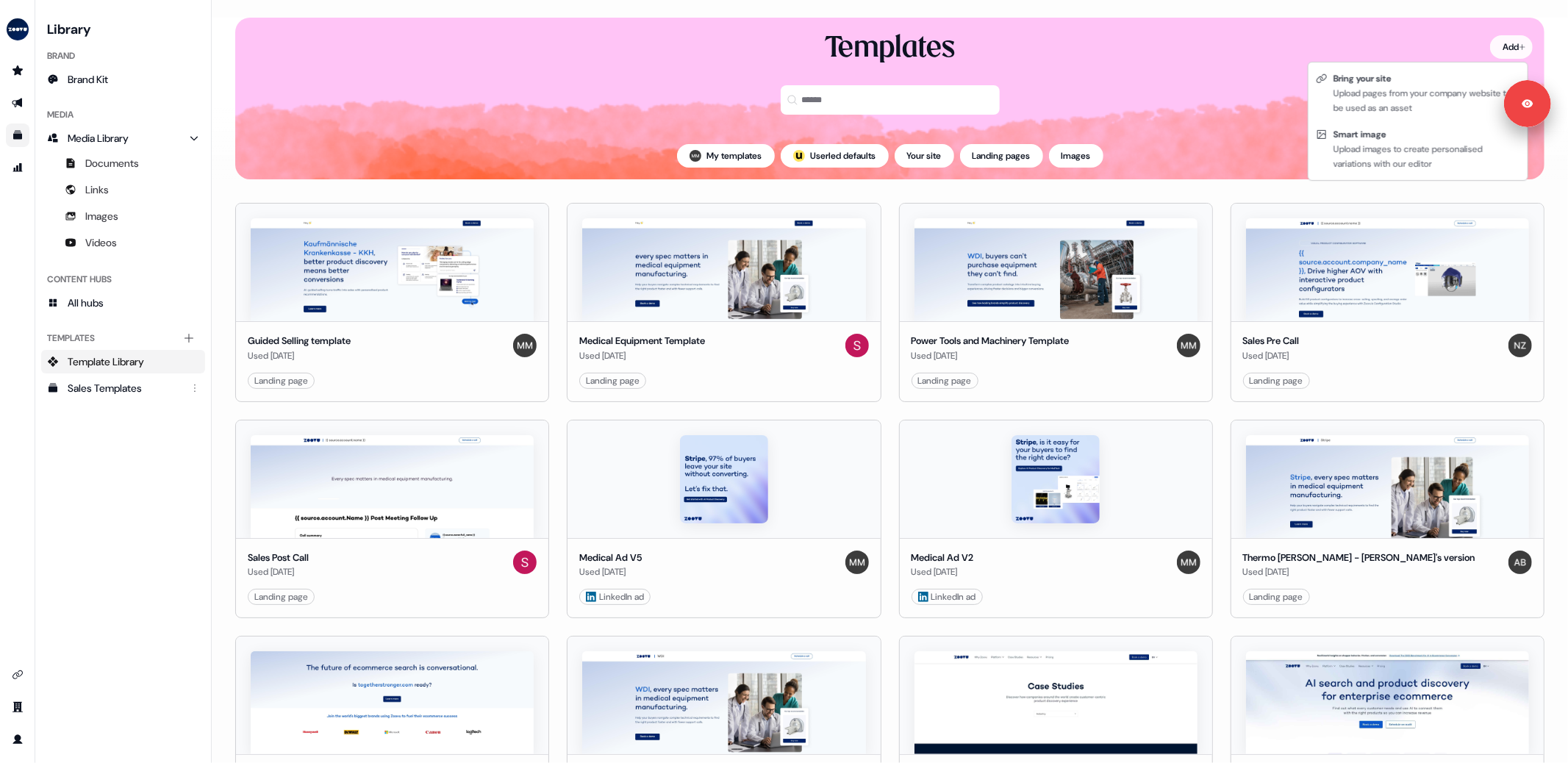
click at [1498, 42] on html "For the best experience switch devices to a bigger screen. Go to Userled.io Lib…" at bounding box center [784, 382] width 1568 height 763
click at [1410, 88] on div "Upload pages from your company website to be used as an asset" at bounding box center [1426, 100] width 186 height 30
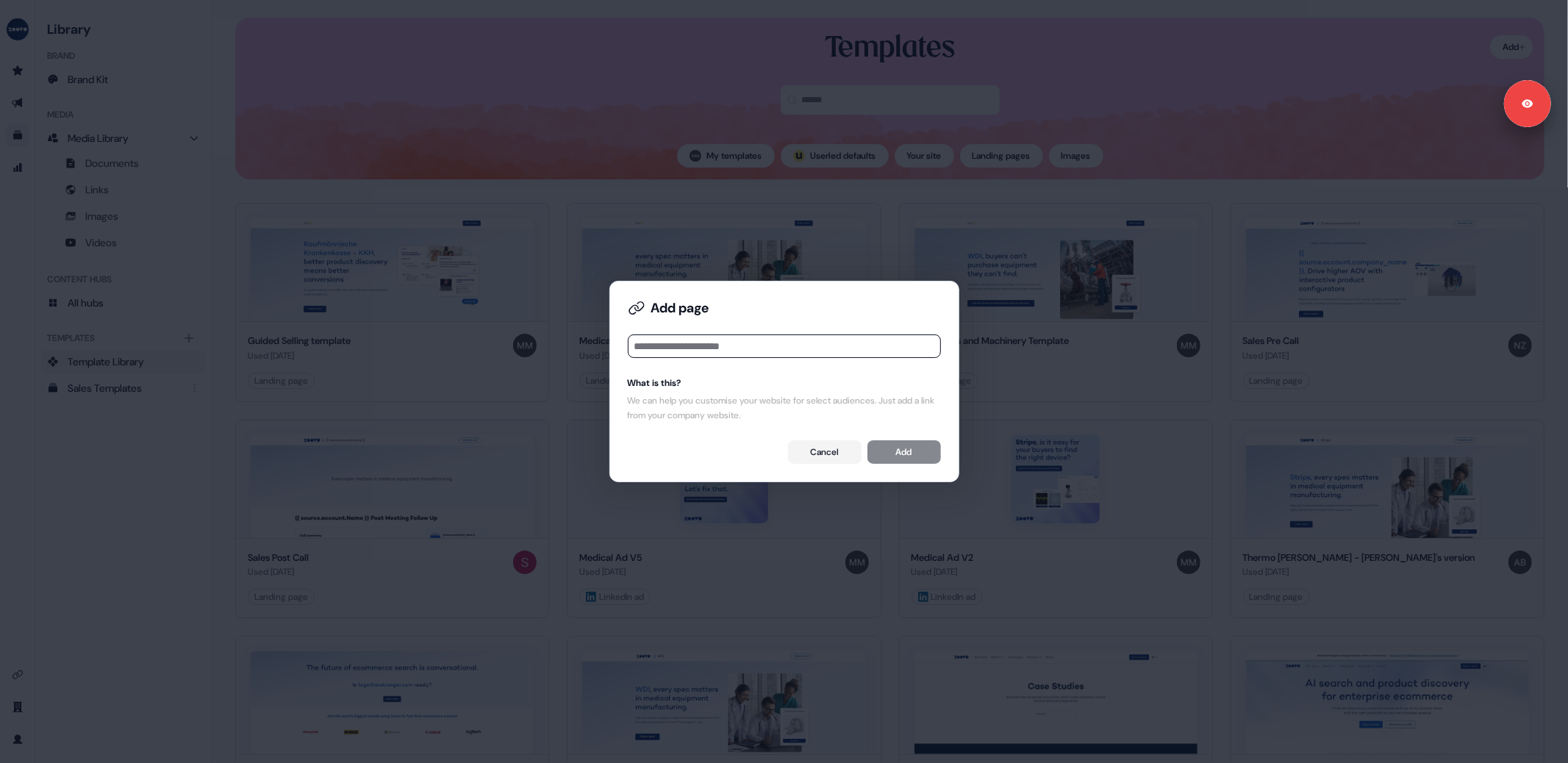
click at [738, 346] on input at bounding box center [784, 347] width 313 height 24
type input "*********"
click at [886, 449] on button "Add" at bounding box center [904, 452] width 74 height 24
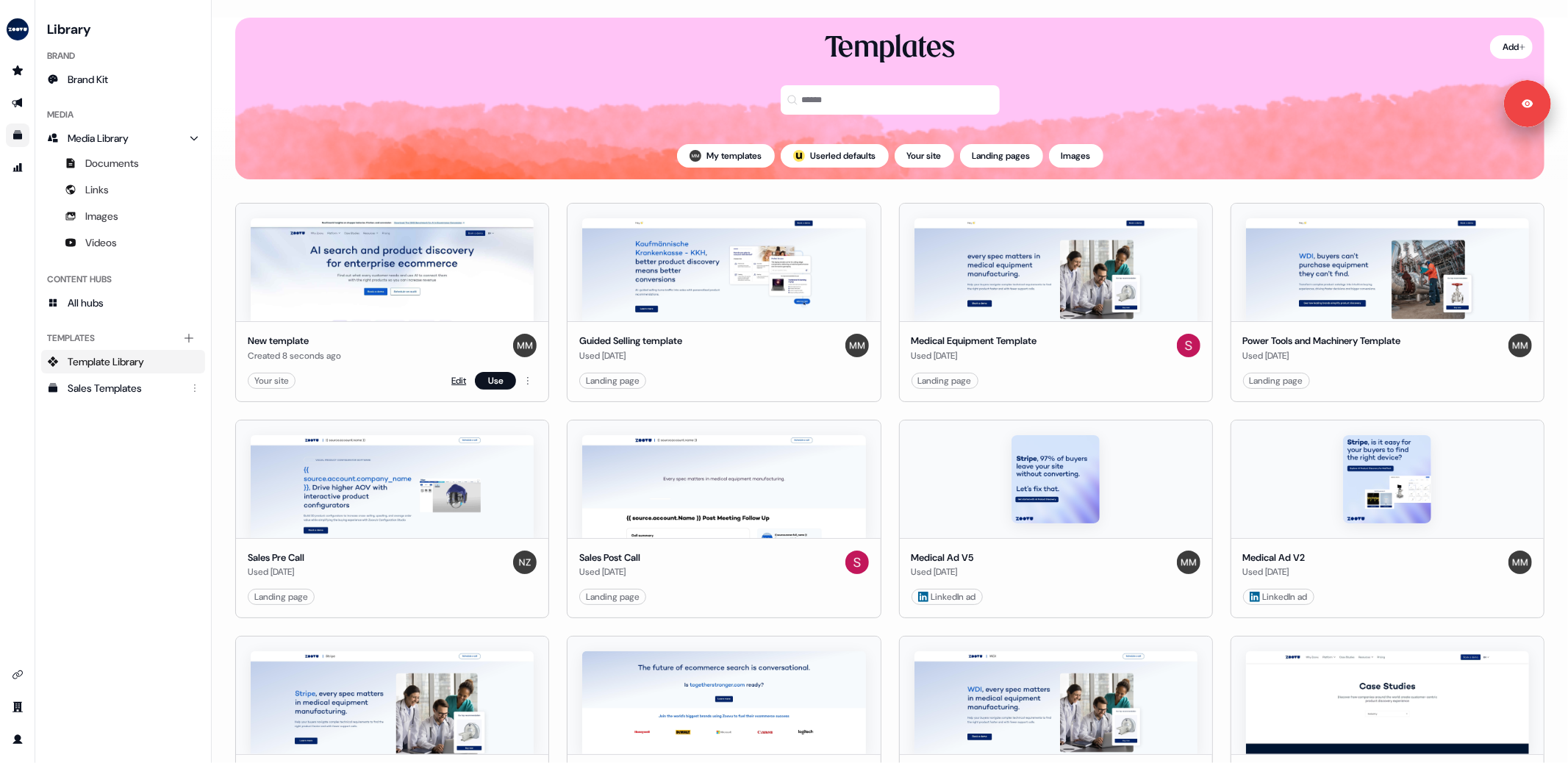
click at [457, 379] on link "Edit" at bounding box center [458, 381] width 14 height 14
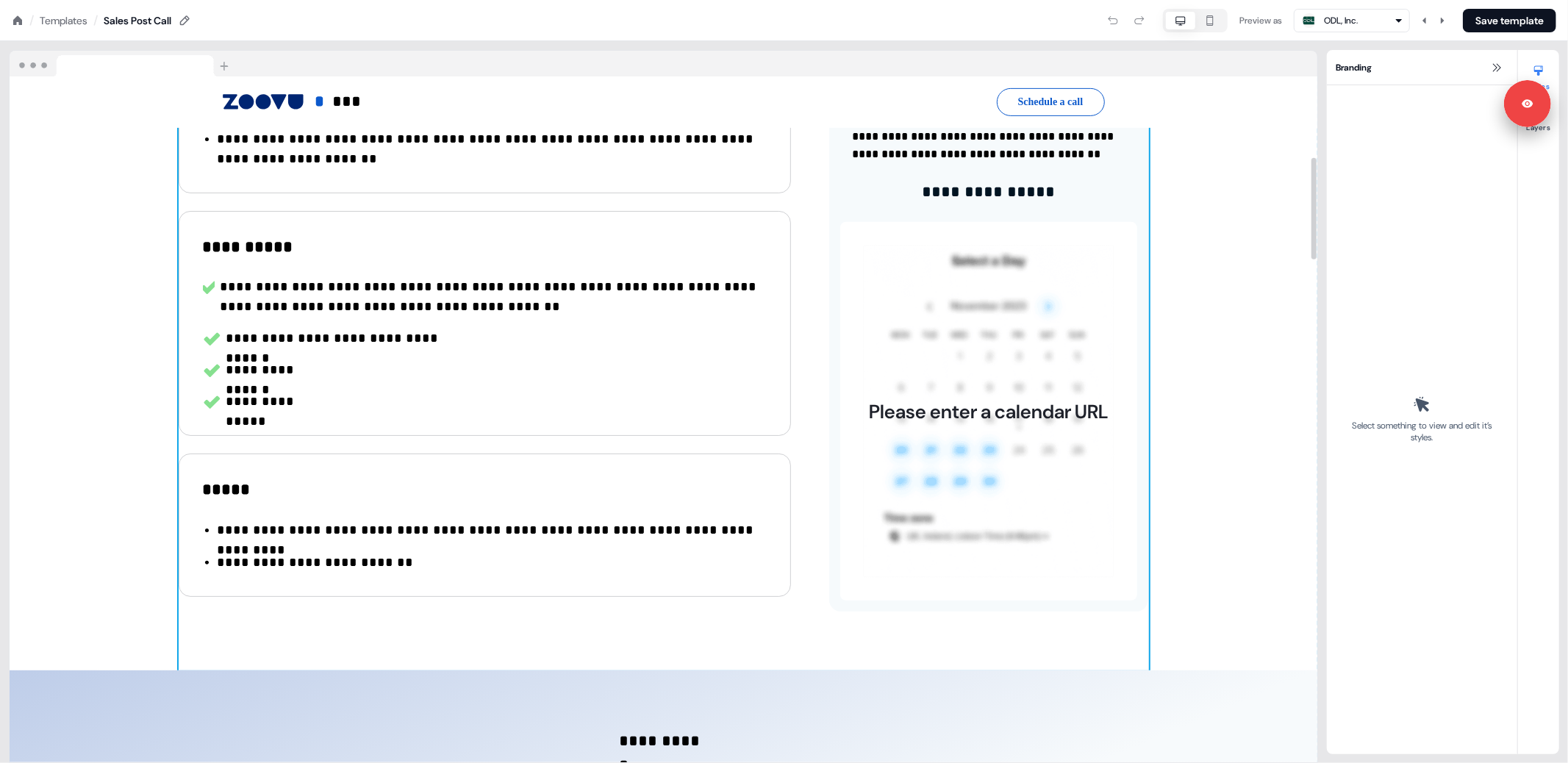
scroll to position [545, 0]
